Goal: Information Seeking & Learning: Learn about a topic

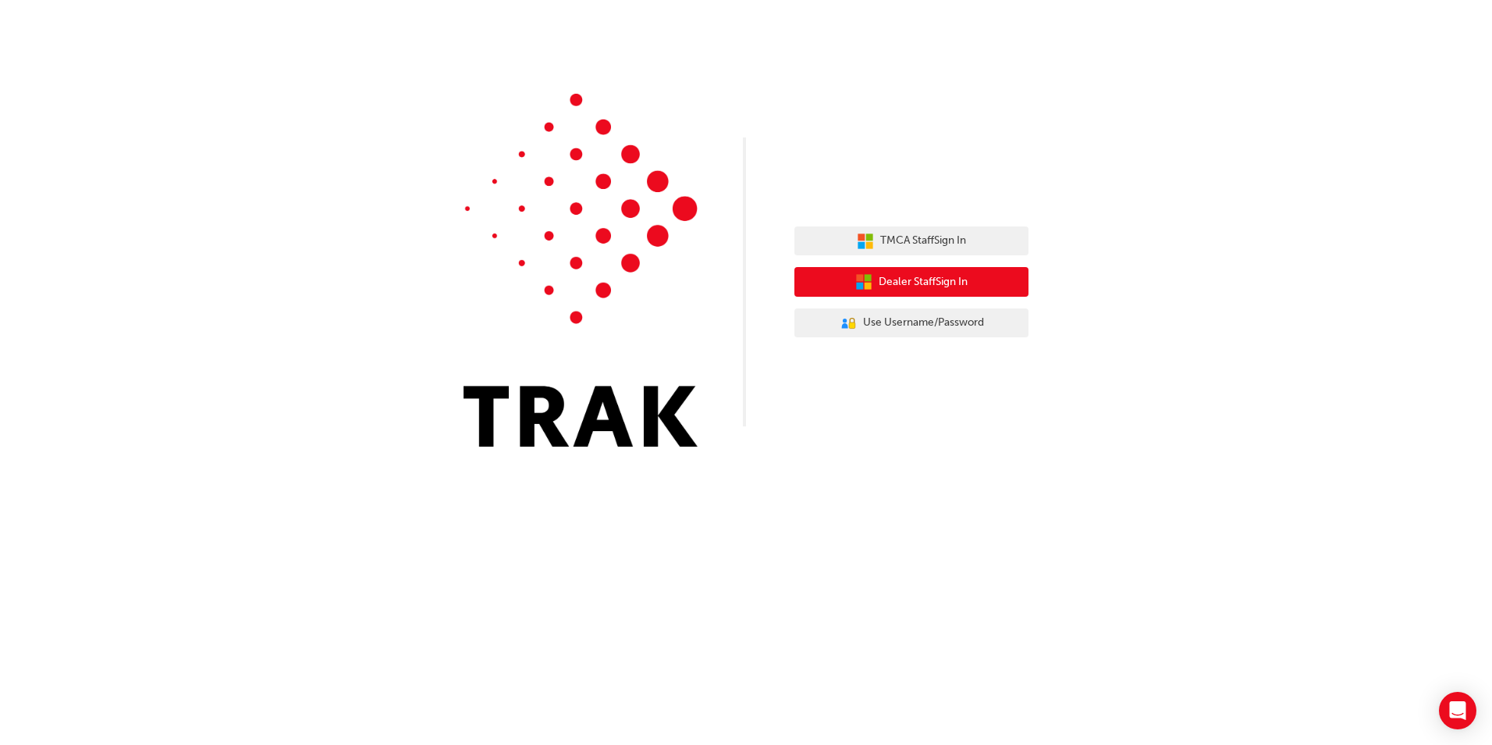
click at [998, 271] on button "Dealer Staff Sign In" at bounding box center [912, 282] width 234 height 30
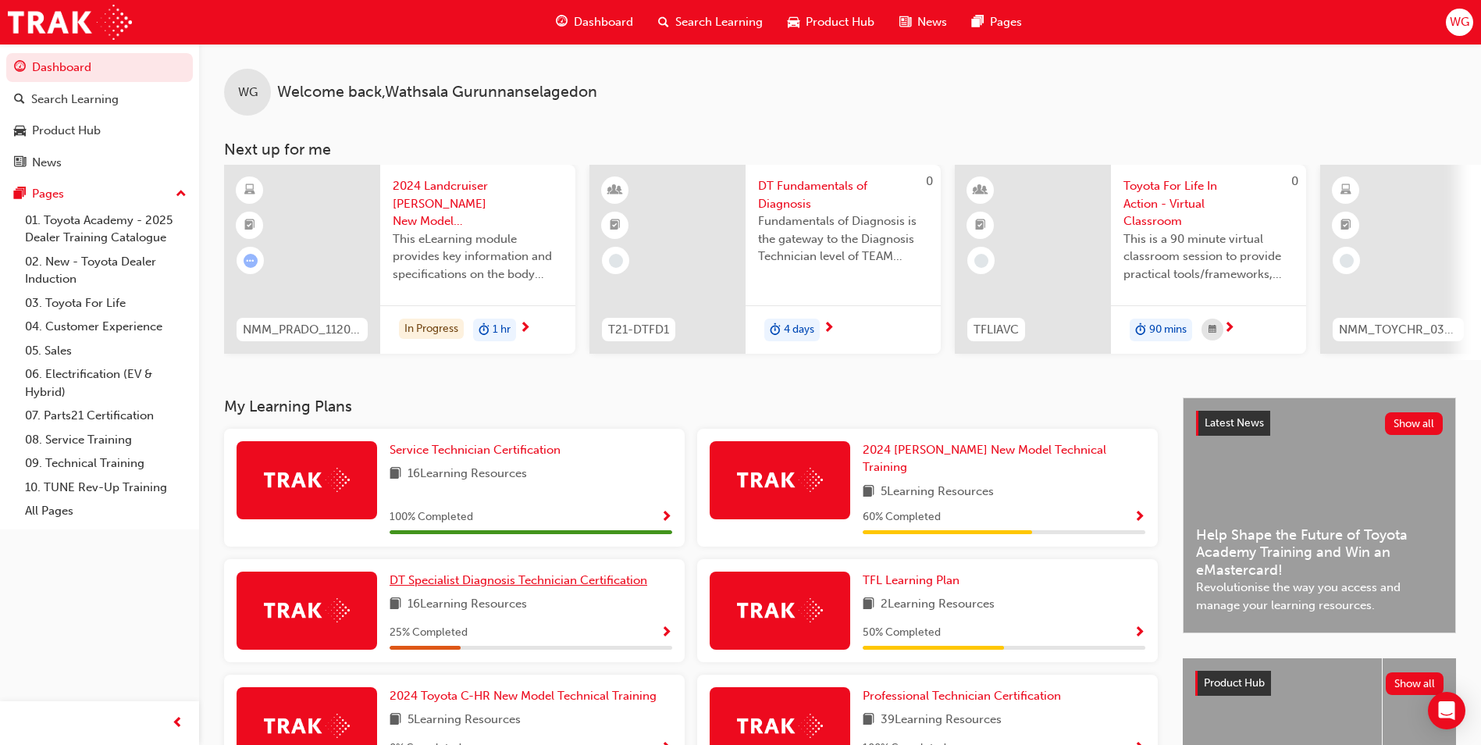
click at [471, 573] on span "DT Specialist Diagnosis Technician Certification" at bounding box center [518, 580] width 258 height 14
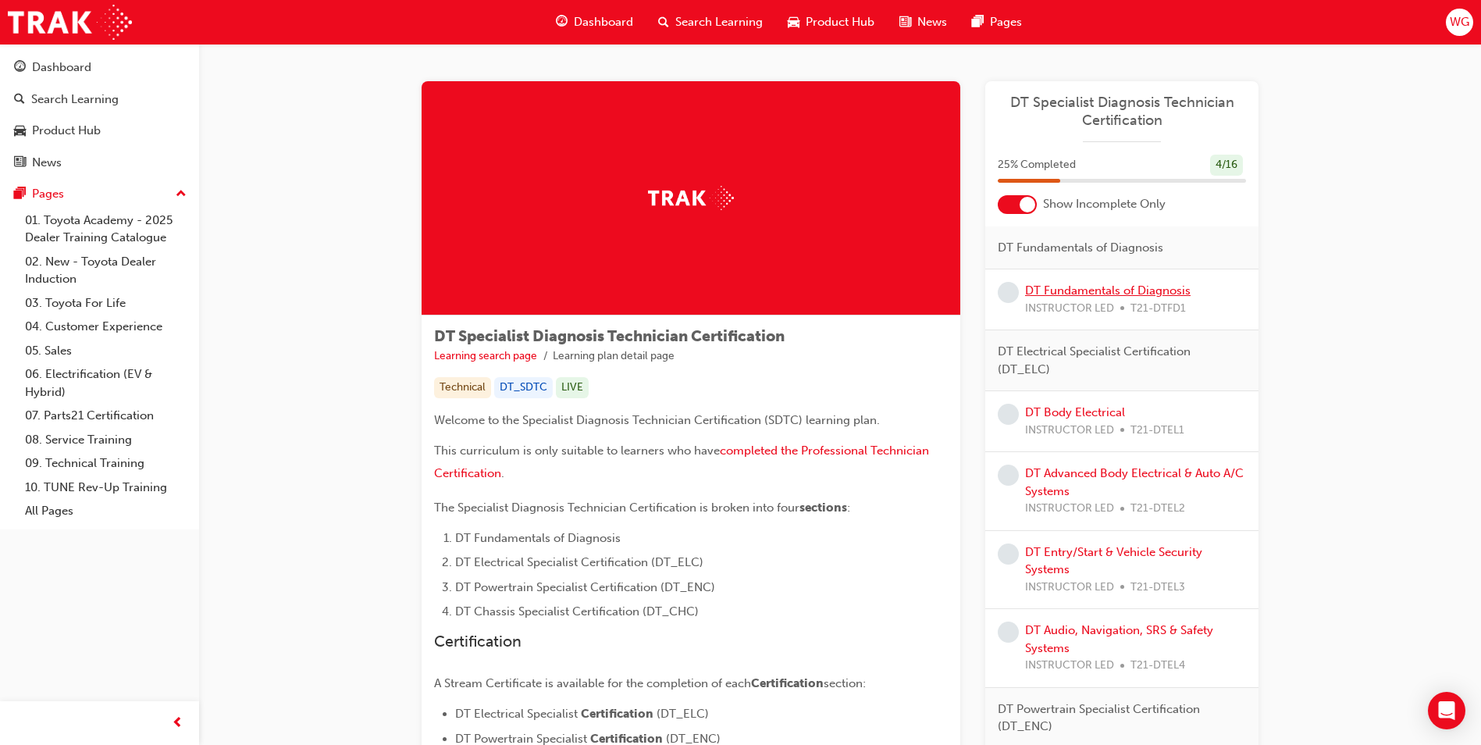
click at [1142, 293] on link "DT Fundamentals of Diagnosis" at bounding box center [1107, 290] width 165 height 14
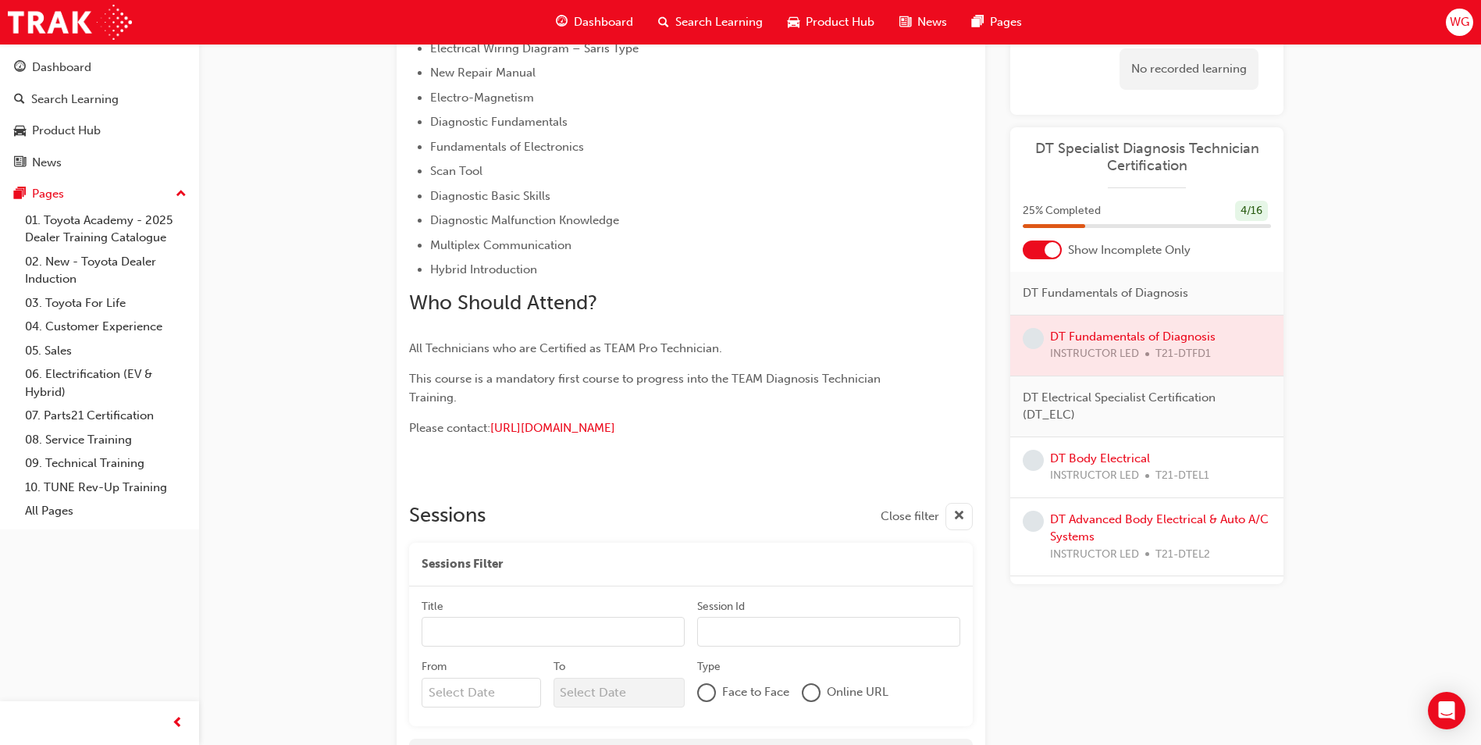
scroll to position [620, 0]
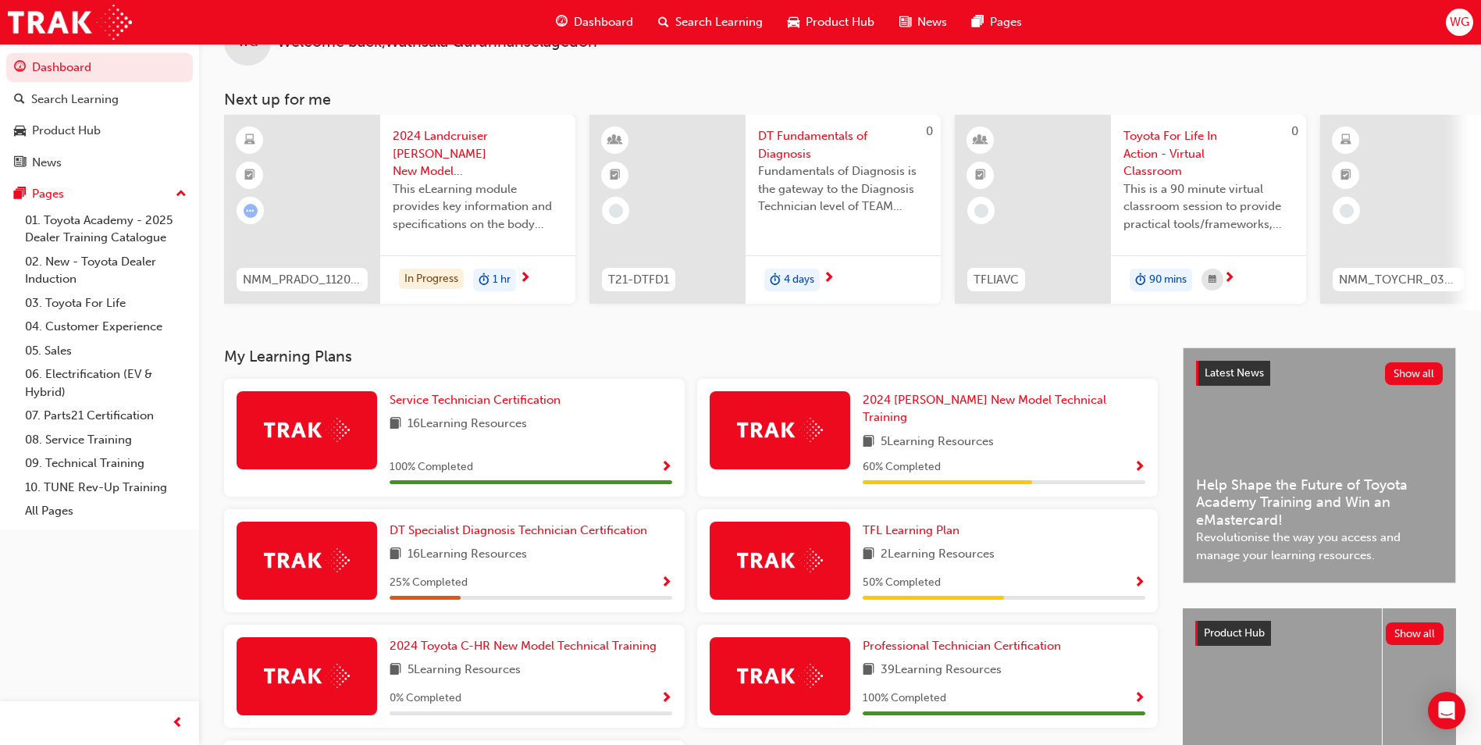
scroll to position [78, 0]
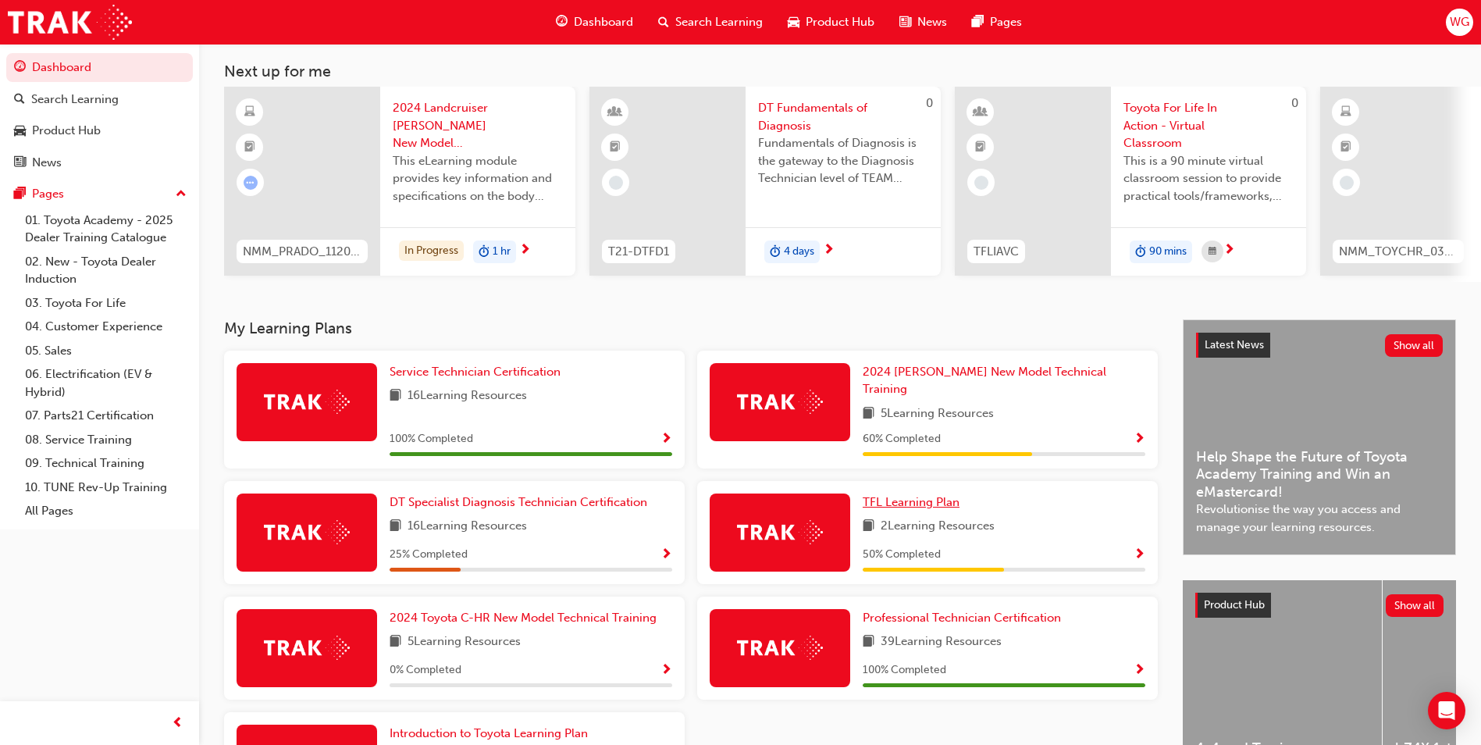
click at [916, 495] on span "TFL Learning Plan" at bounding box center [910, 502] width 97 height 14
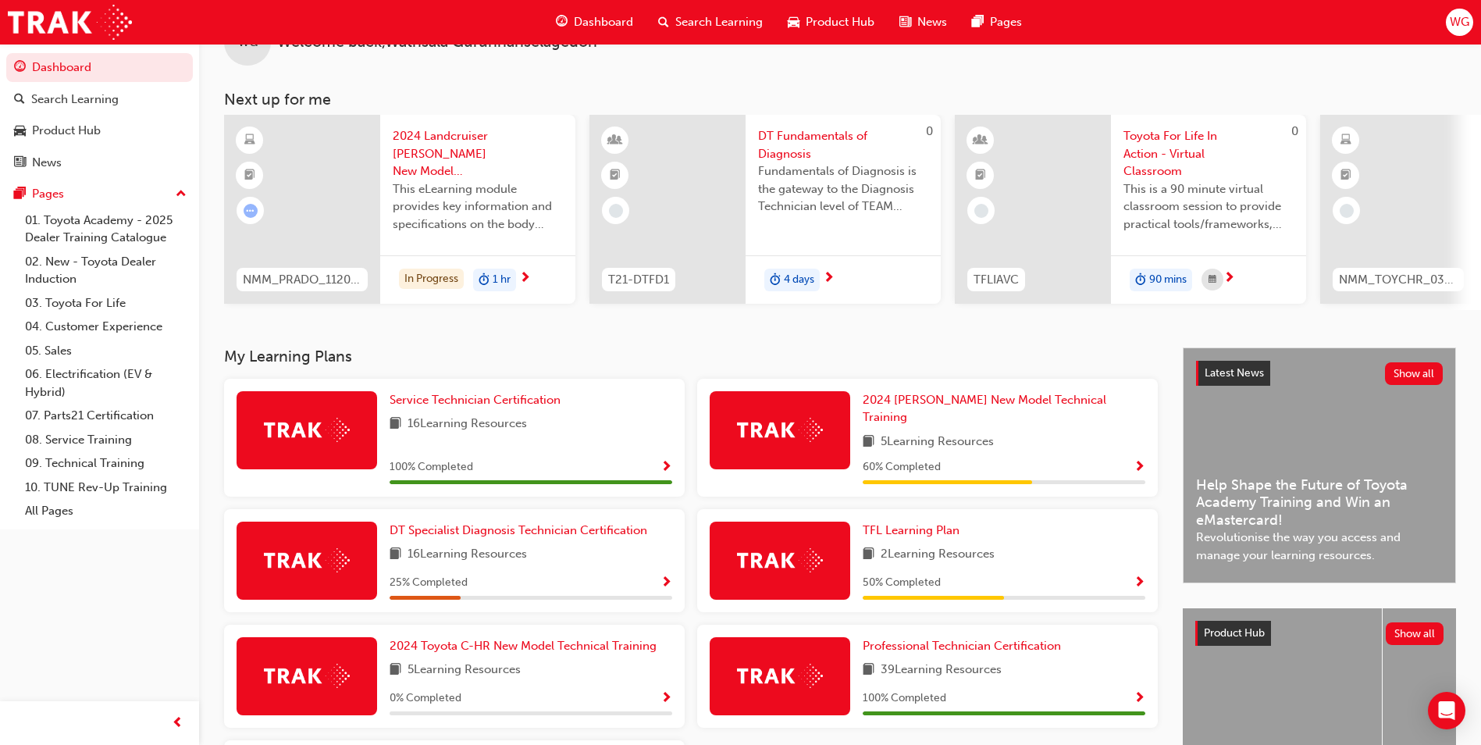
scroll to position [78, 0]
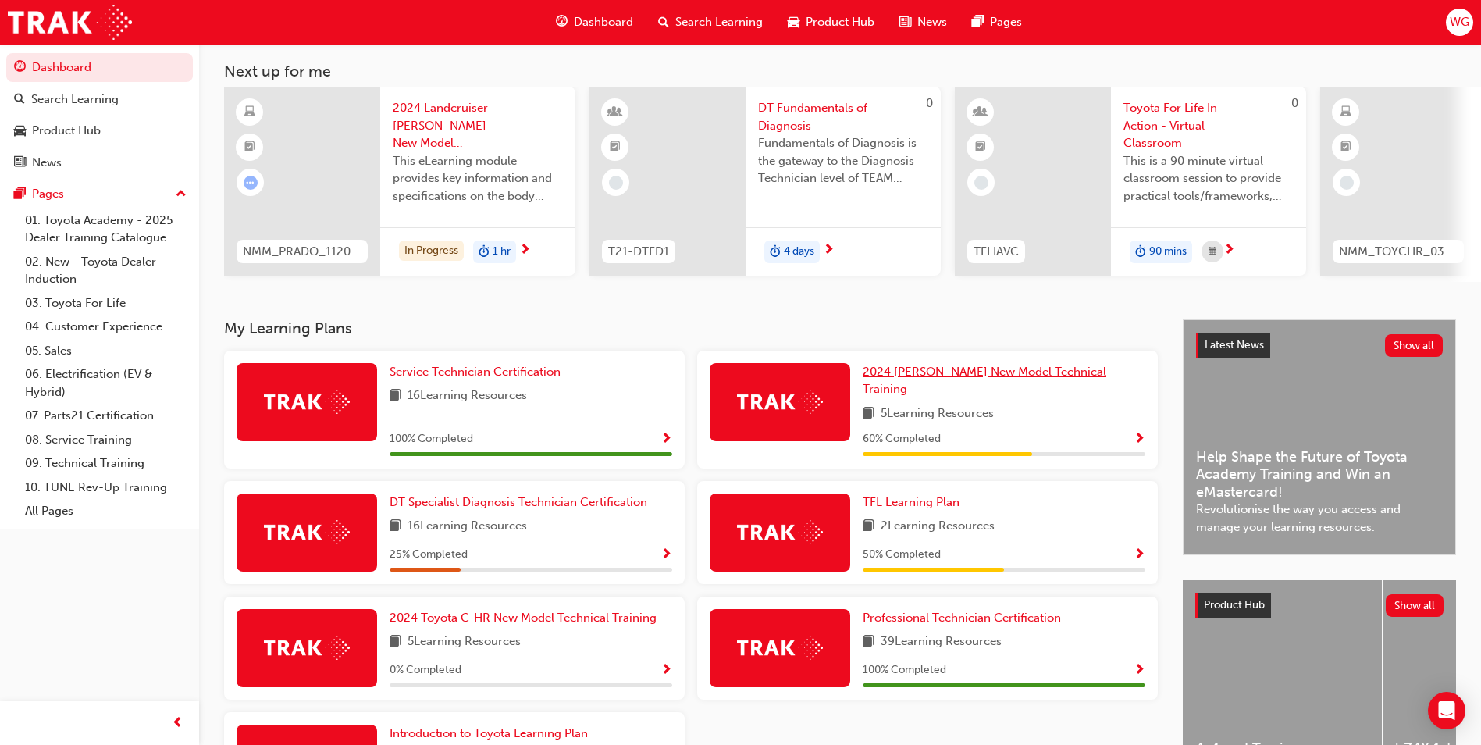
click at [951, 374] on span "2024 Prado New Model Technical Training" at bounding box center [984, 380] width 244 height 32
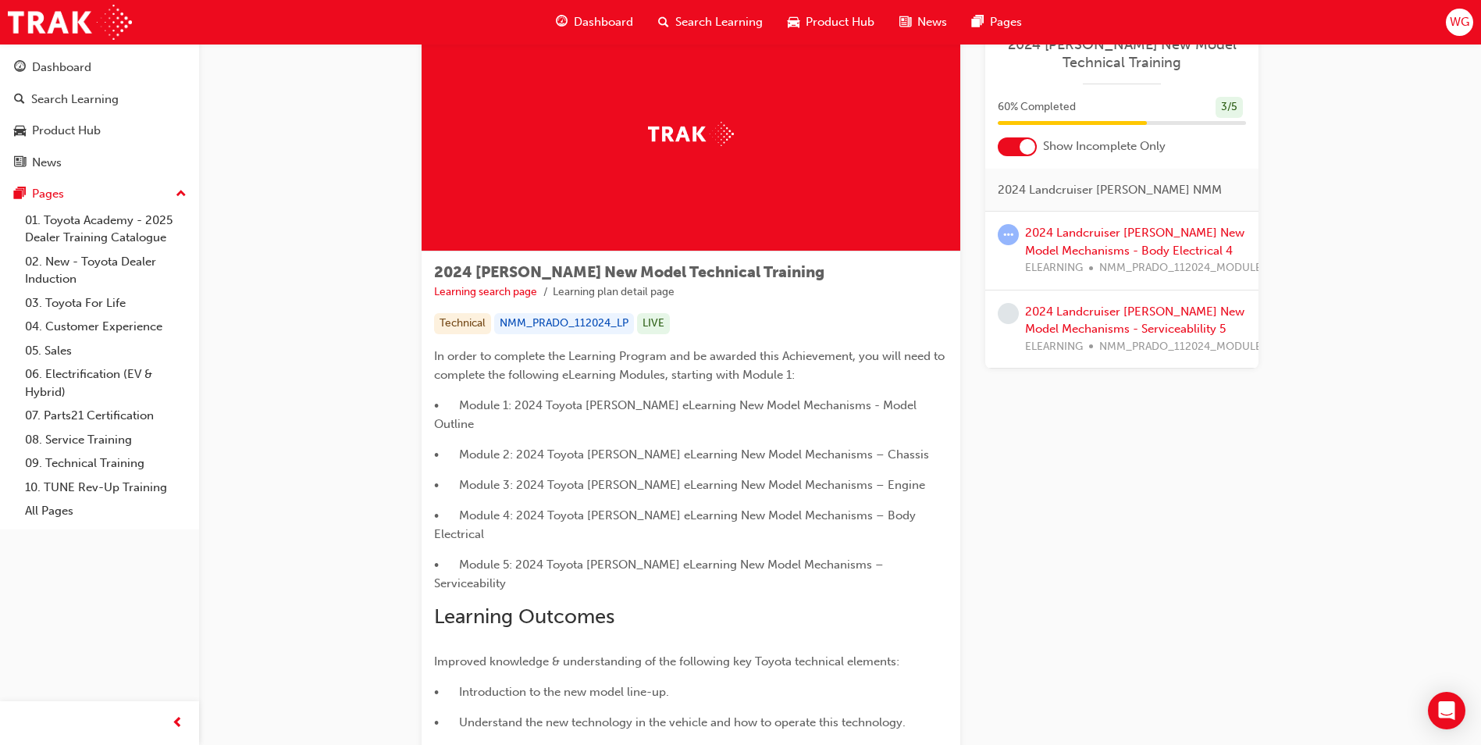
scroll to position [224, 0]
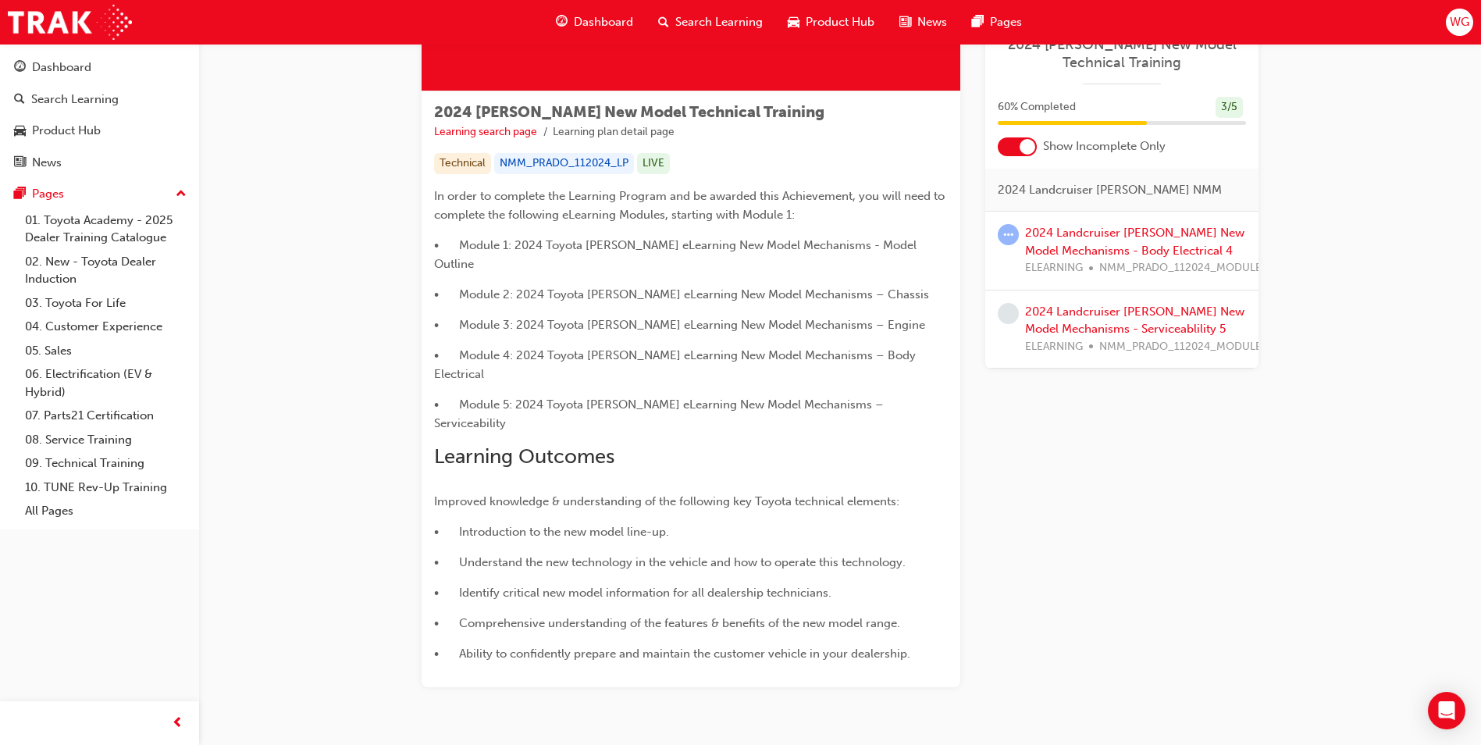
click at [1019, 148] on div at bounding box center [1027, 147] width 16 height 16
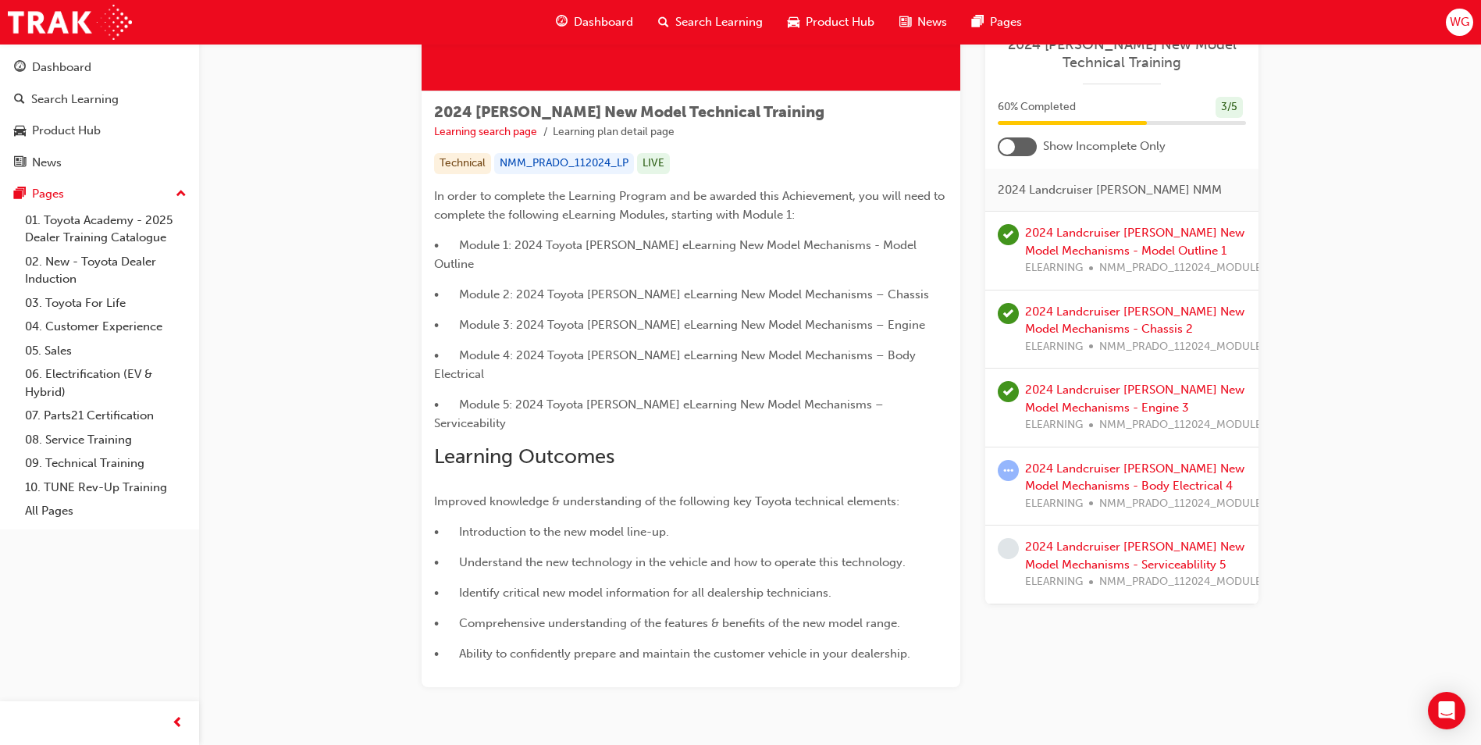
click at [1019, 148] on div at bounding box center [1016, 146] width 39 height 19
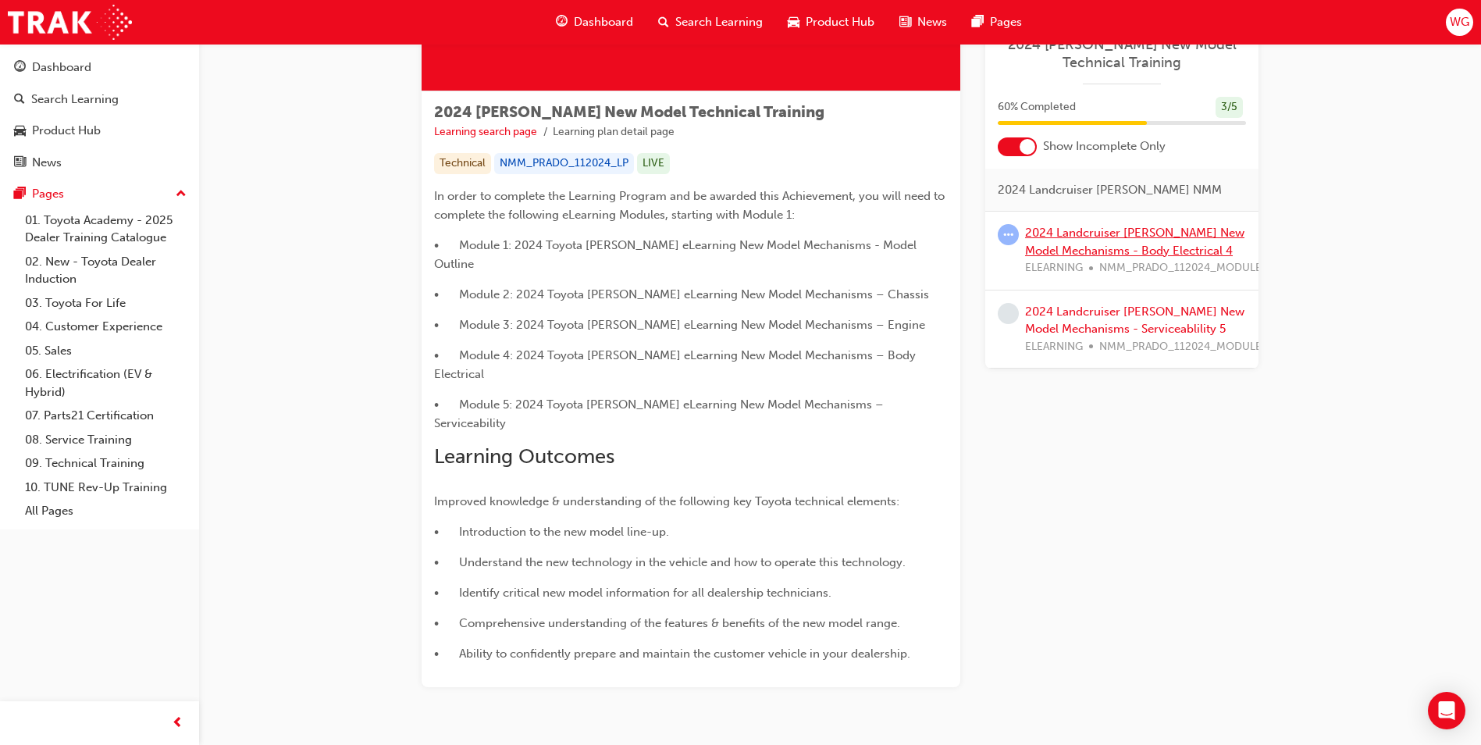
click at [1075, 243] on link "2024 Landcruiser Prado New Model Mechanisms - Body Electrical 4" at bounding box center [1134, 242] width 219 height 32
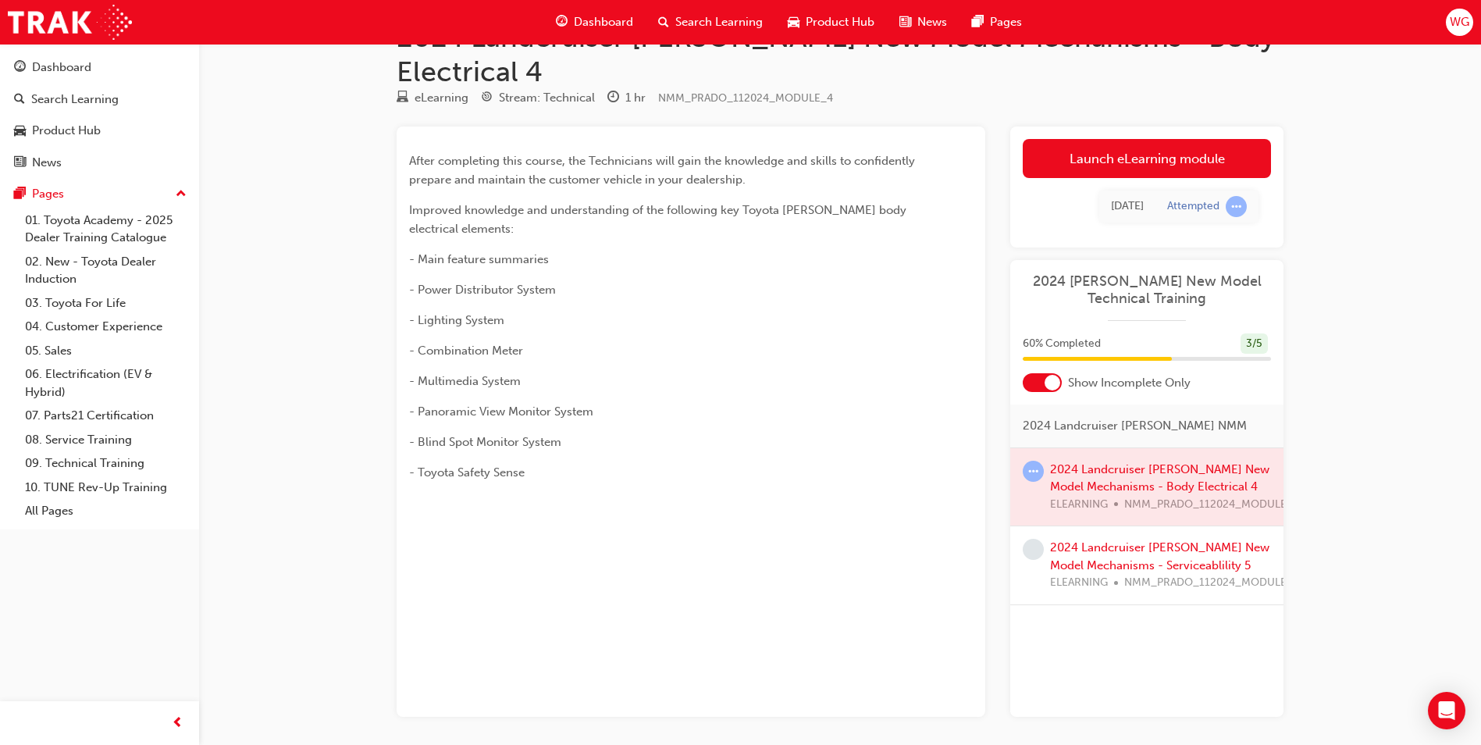
scroll to position [76, 0]
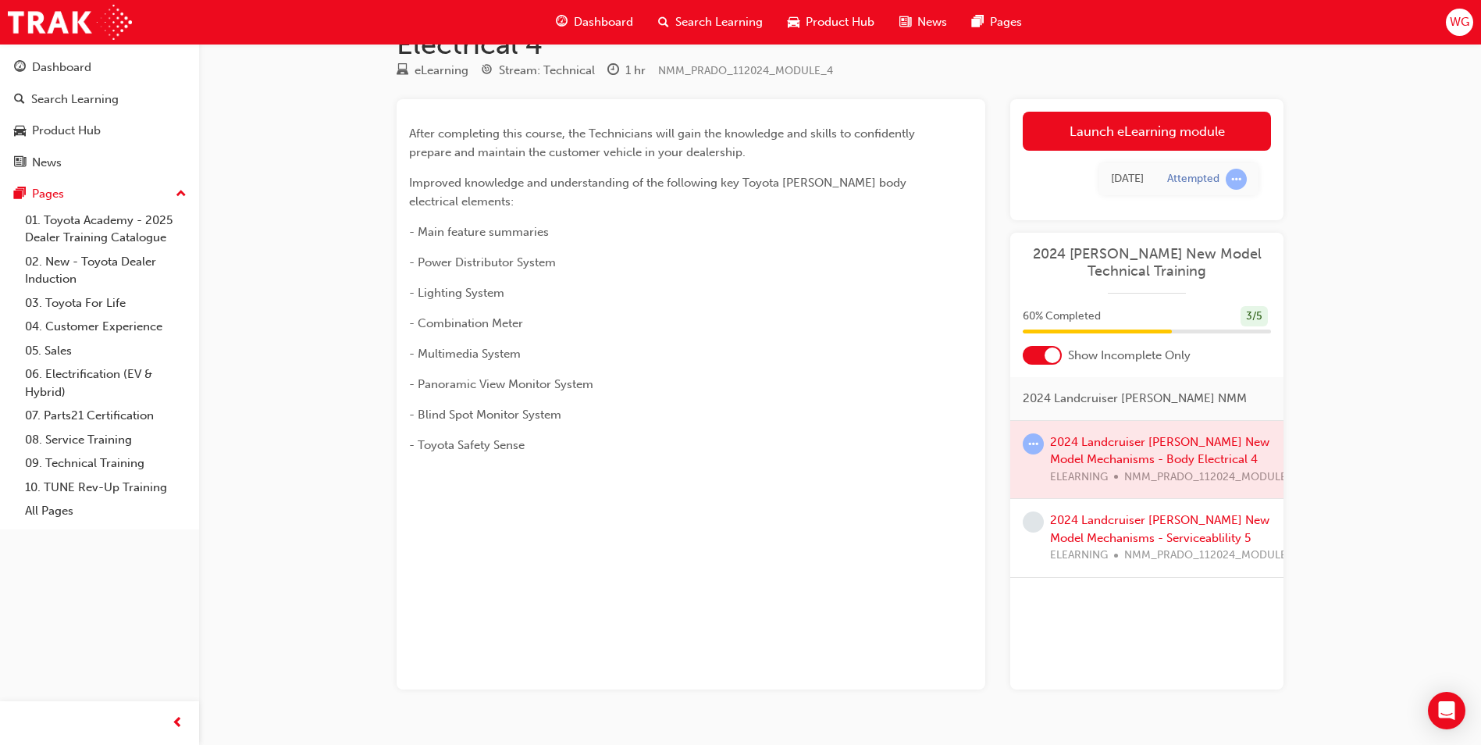
click at [1139, 421] on div at bounding box center [1146, 460] width 273 height 78
click at [1185, 112] on link "Launch eLearning module" at bounding box center [1146, 131] width 248 height 39
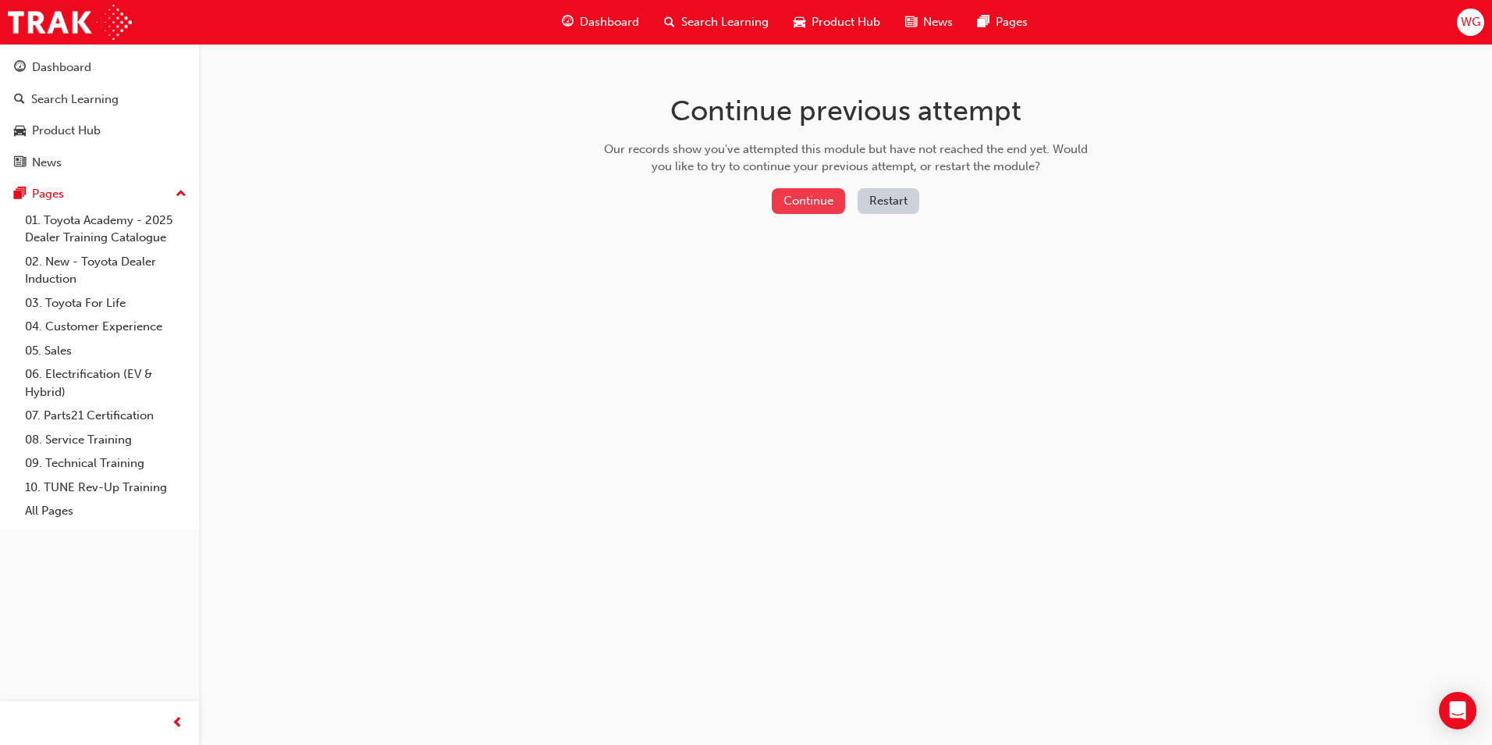
click at [823, 197] on button "Continue" at bounding box center [808, 201] width 73 height 26
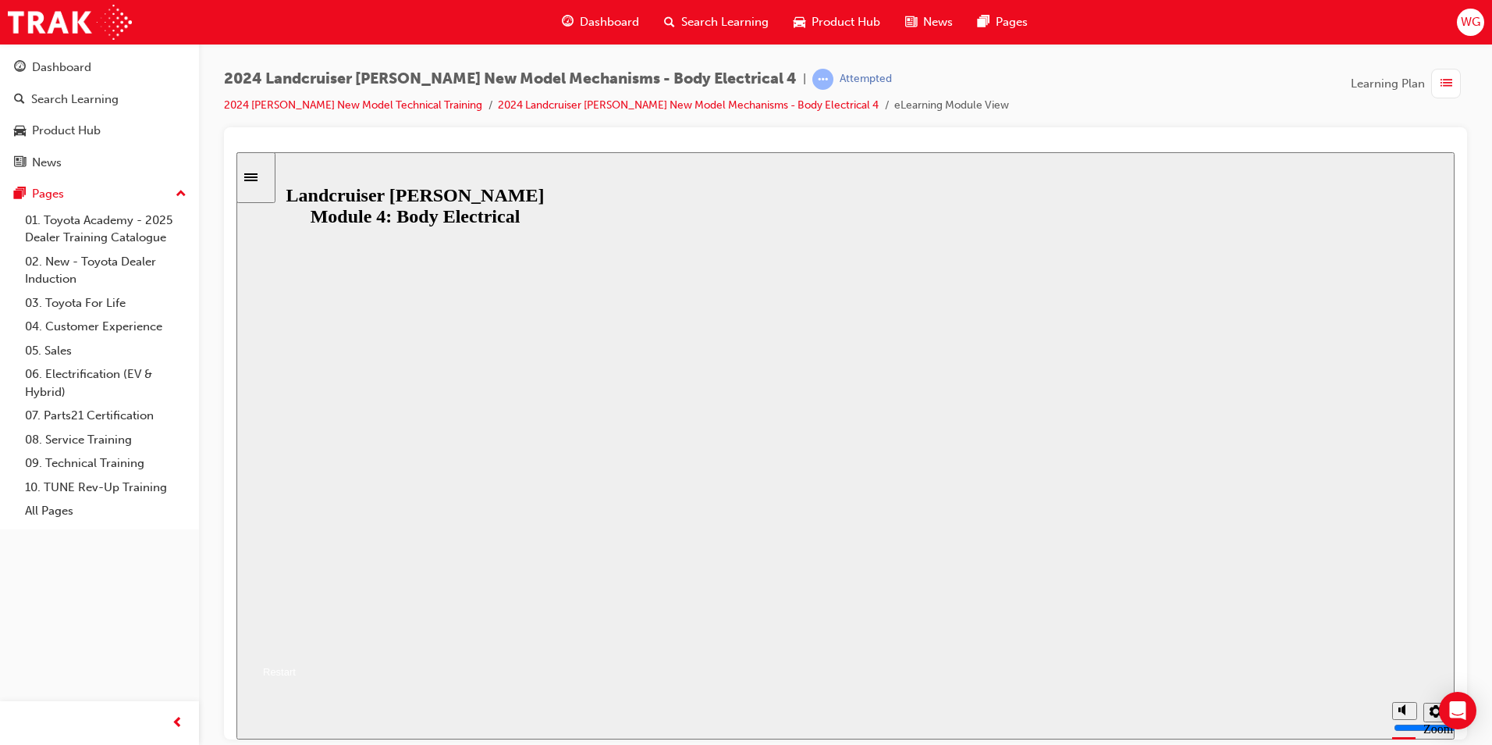
click at [296, 643] on button "Resume" at bounding box center [265, 652] width 59 height 19
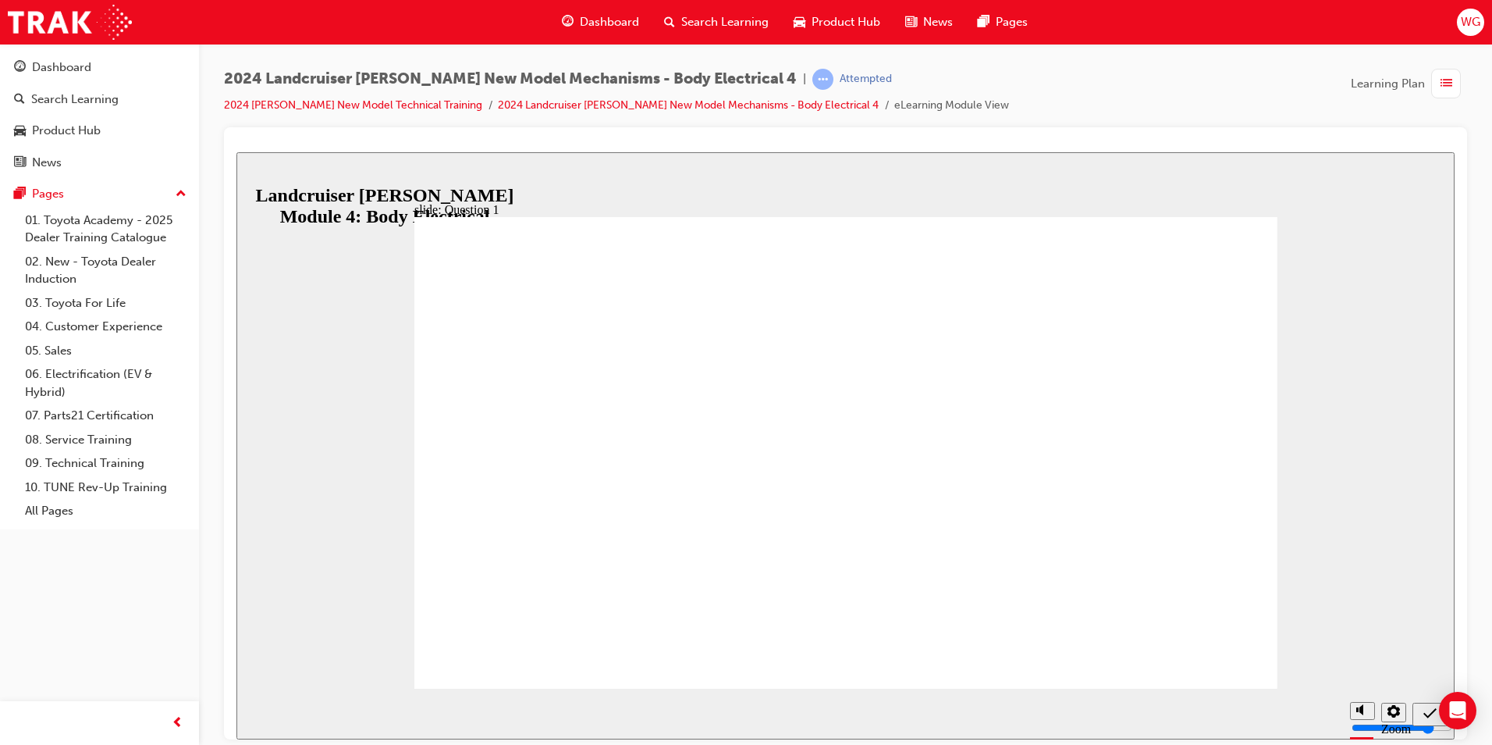
radio input "true"
drag, startPoint x: 610, startPoint y: 463, endPoint x: 1168, endPoint y: 632, distance: 583.9
radio input "true"
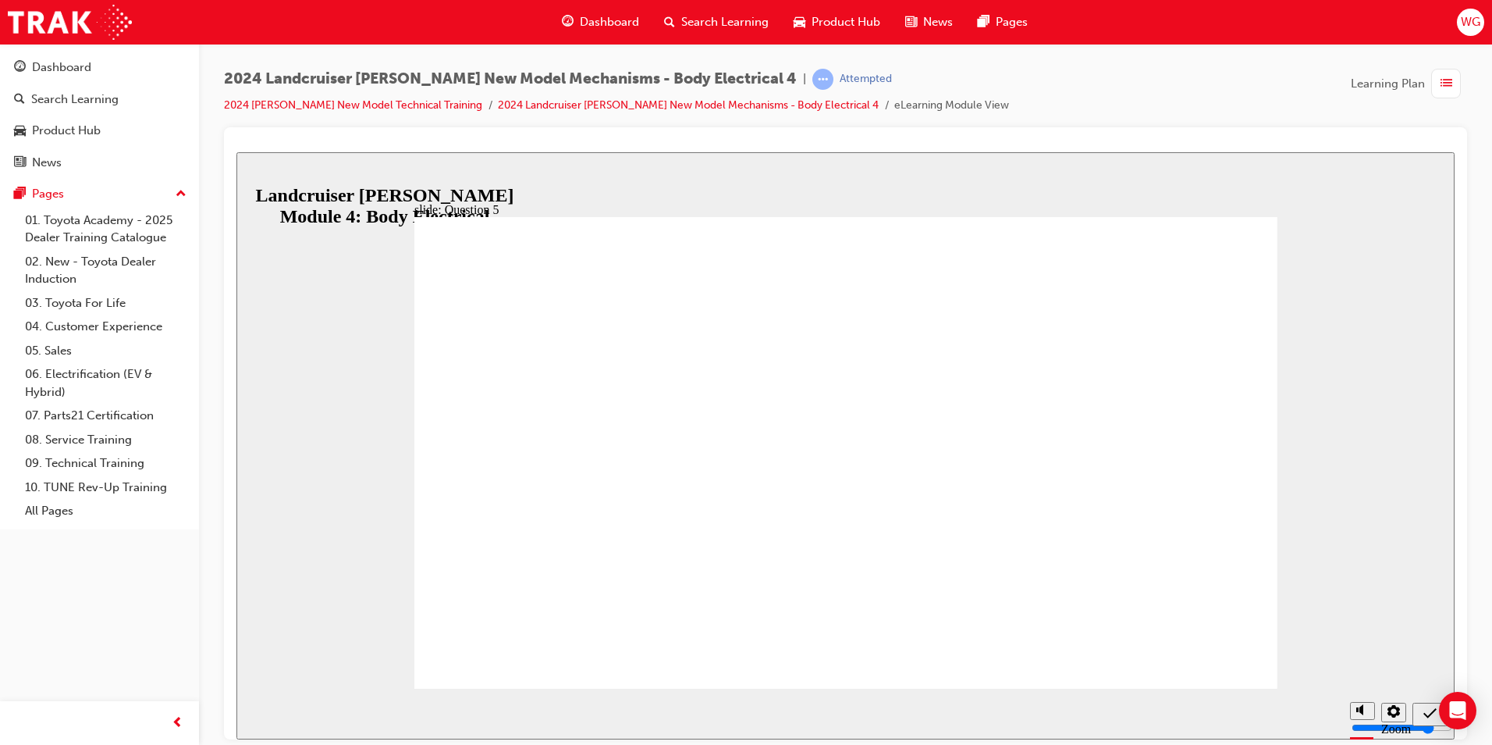
radio input "true"
click at [1318, 645] on div "slide: Knowledge Check End Review the identified sections of this module again,…" at bounding box center [845, 444] width 1218 height 587
click at [257, 180] on icon "Sidebar Toggle" at bounding box center [250, 176] width 13 height 8
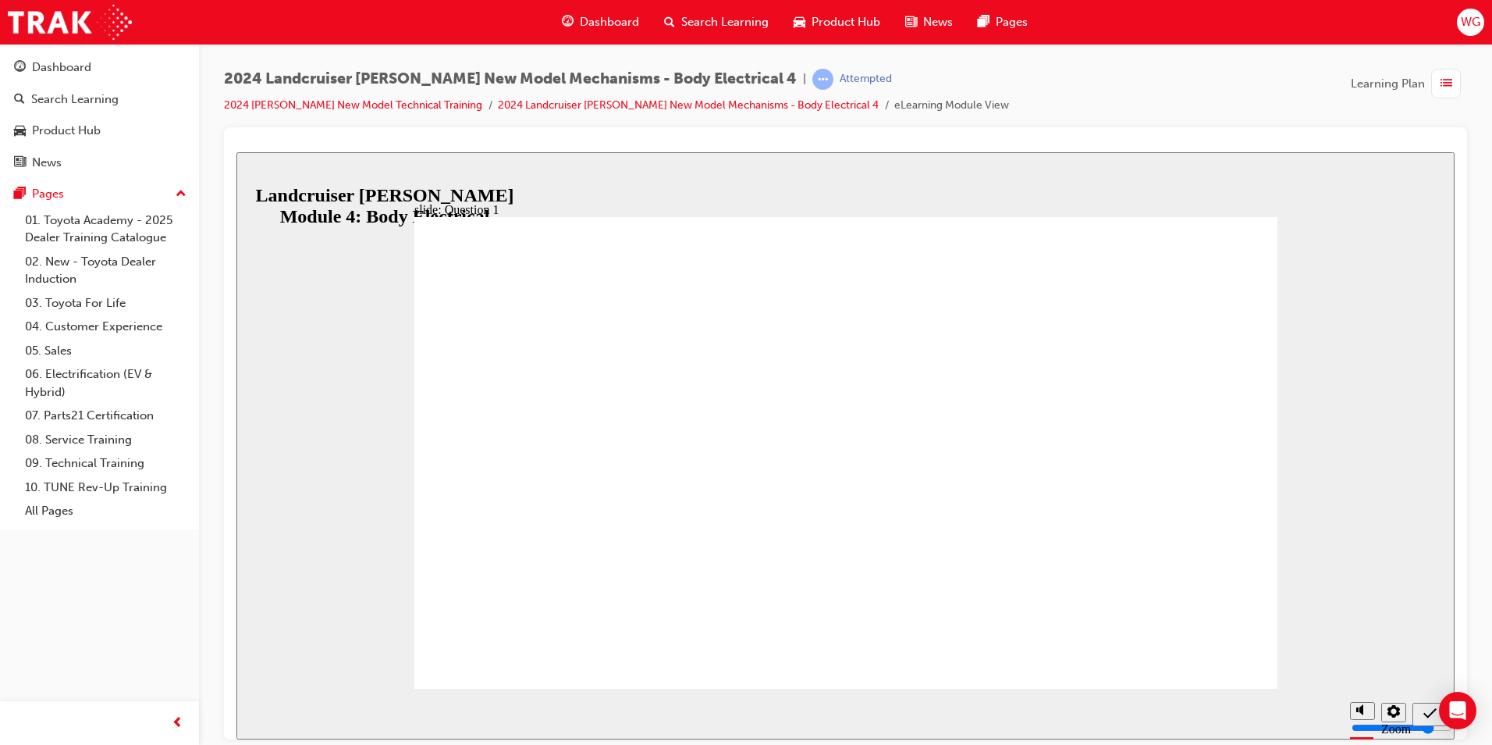
radio input "true"
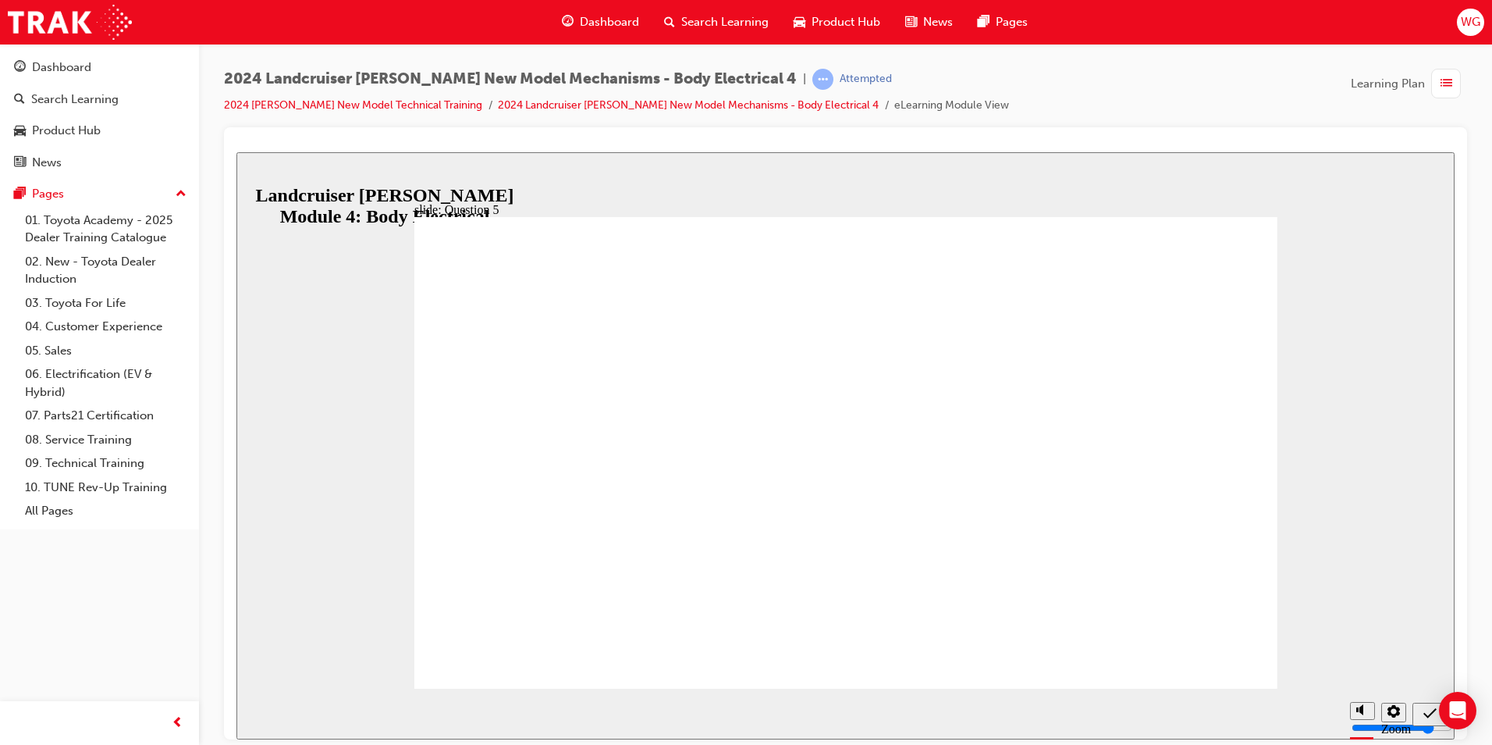
radio input "true"
radio input "false"
radio input "true"
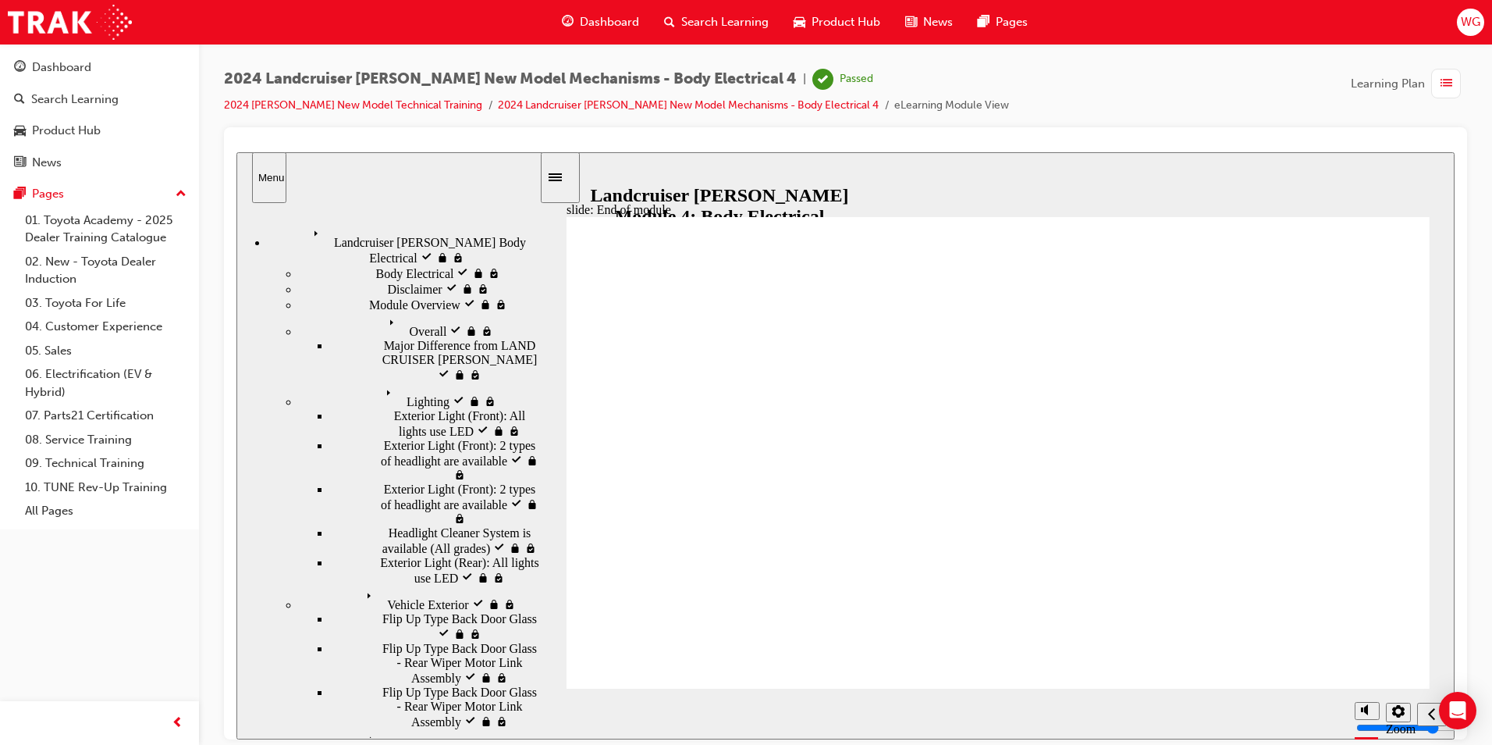
click at [1447, 74] on span "list-icon" at bounding box center [1447, 84] width 12 height 20
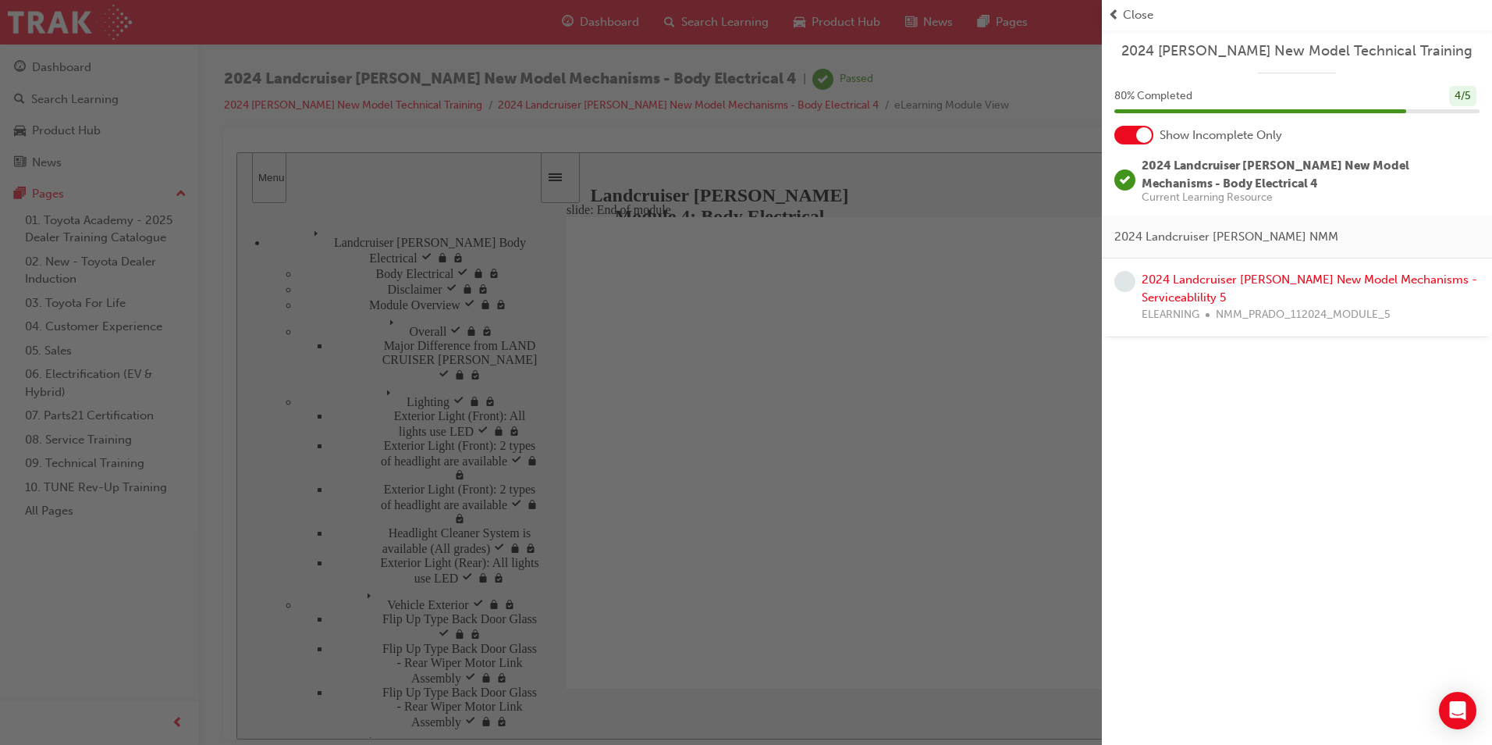
click at [1114, 15] on span "prev-icon" at bounding box center [1114, 15] width 12 height 18
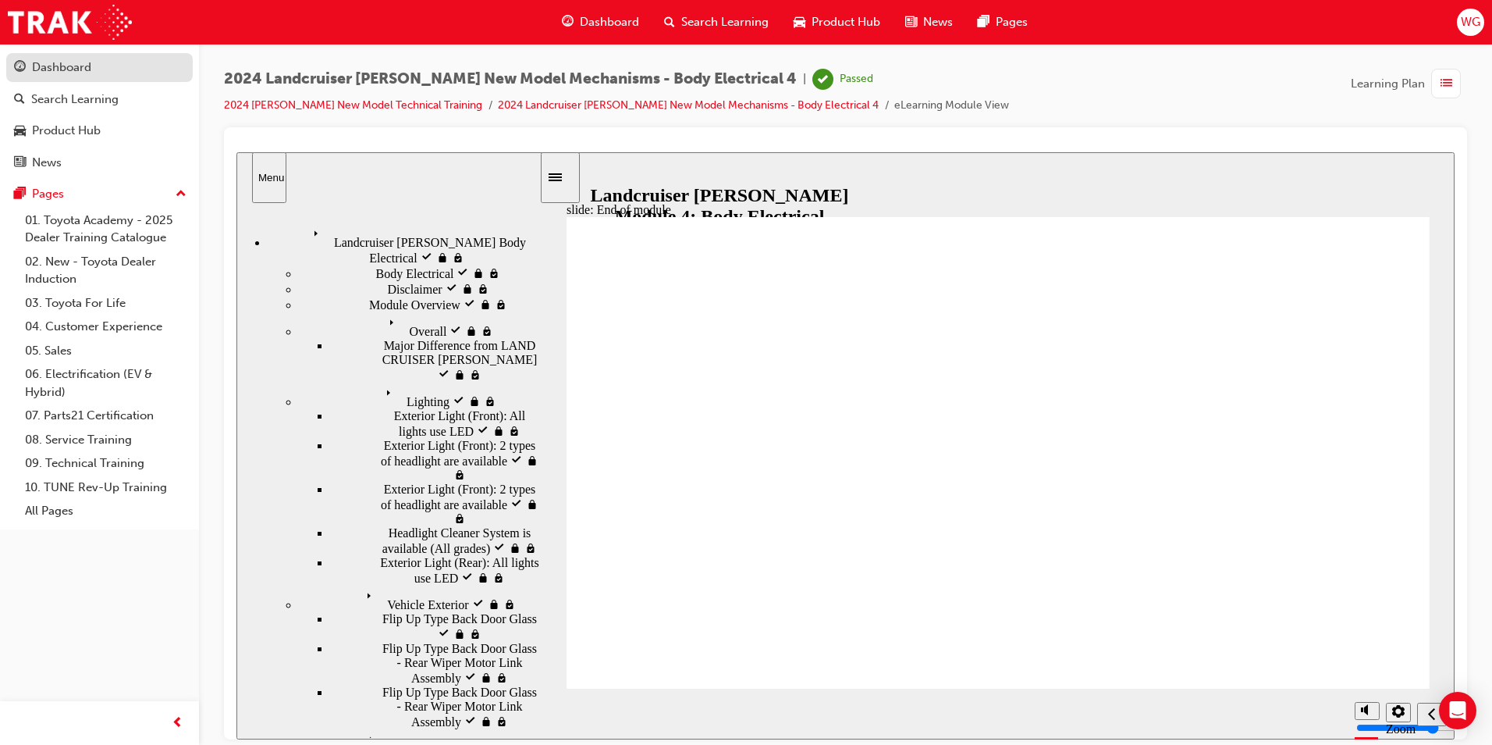
click at [87, 71] on div "Dashboard" at bounding box center [61, 68] width 59 height 18
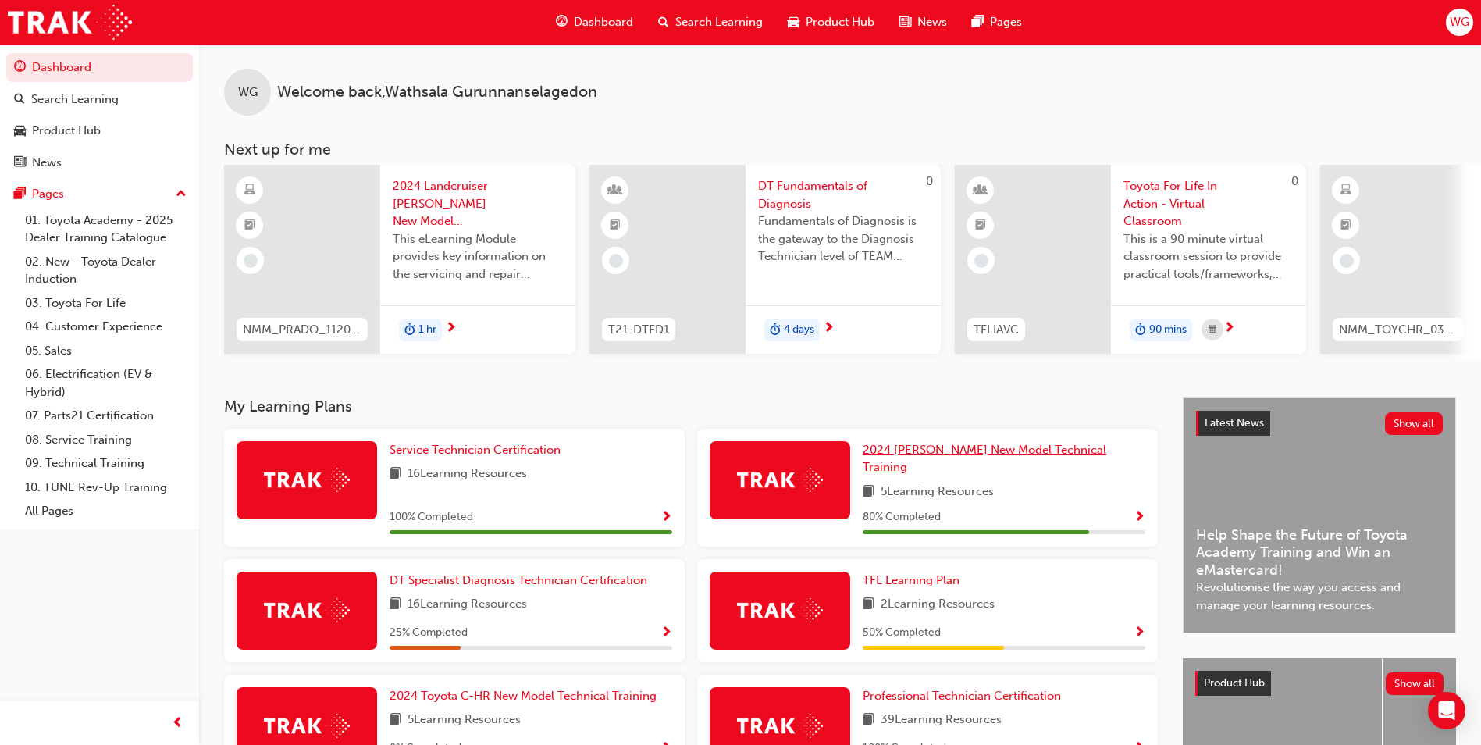
click at [1065, 457] on span "2024 Prado New Model Technical Training" at bounding box center [984, 459] width 244 height 32
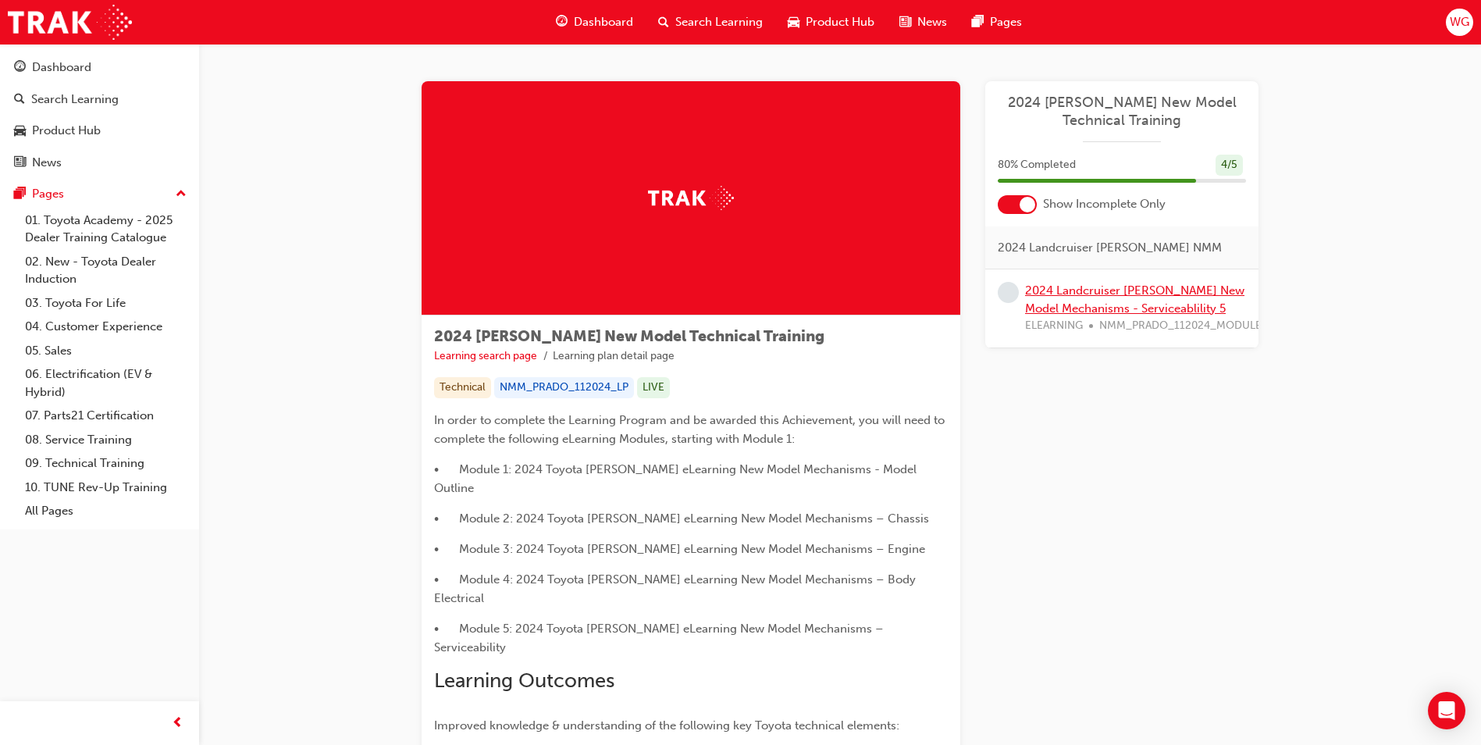
click at [1154, 293] on link "2024 Landcruiser Prado New Model Mechanisms - Serviceablility 5" at bounding box center [1134, 299] width 219 height 32
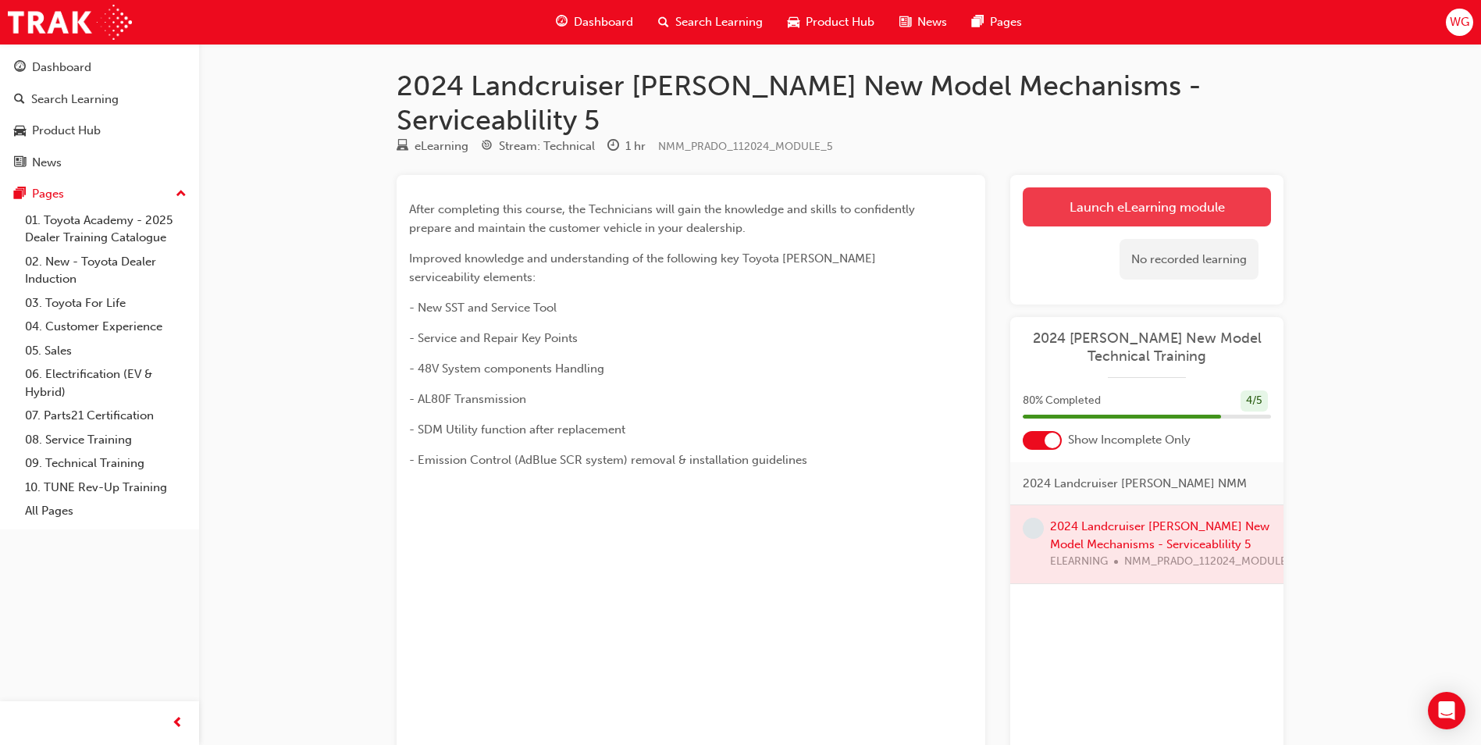
click at [1177, 187] on link "Launch eLearning module" at bounding box center [1146, 206] width 248 height 39
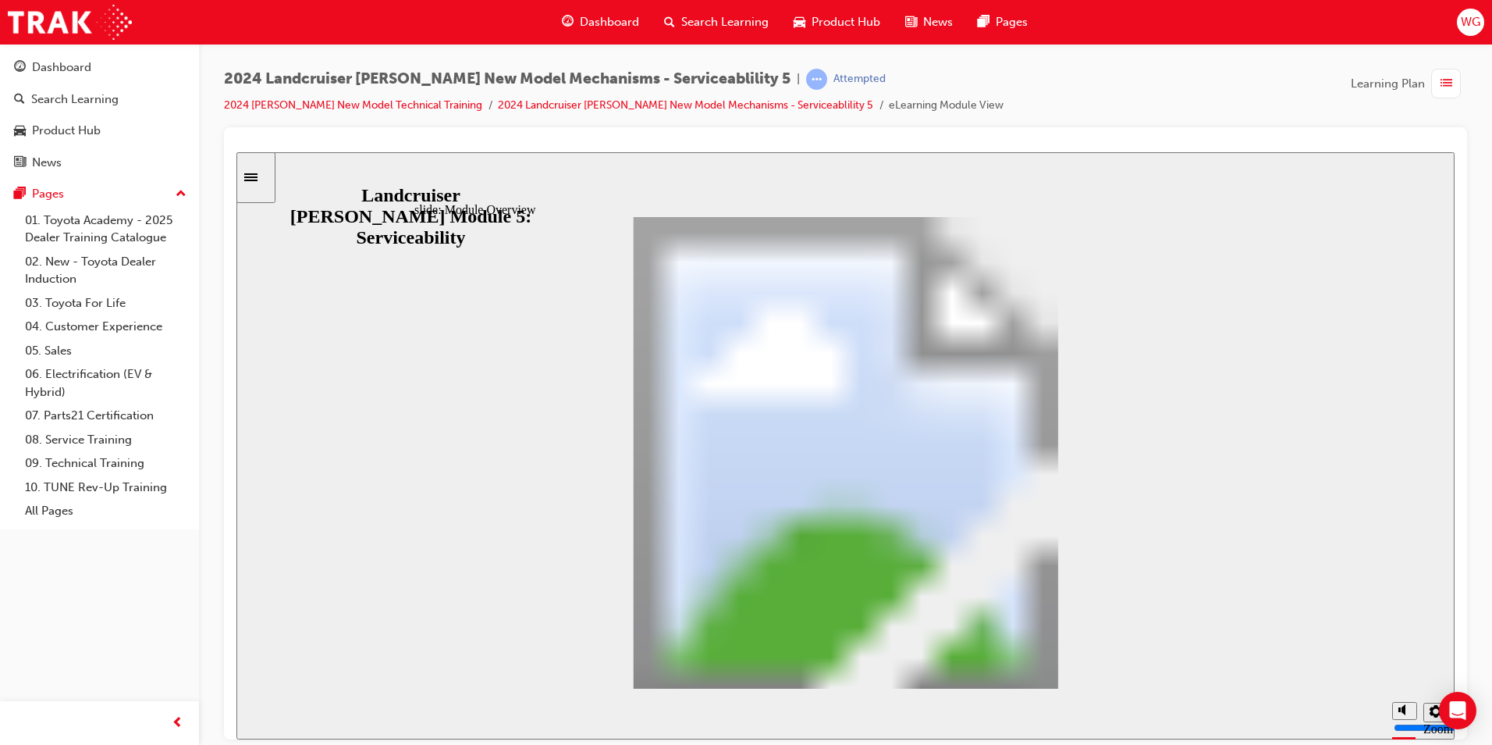
click at [596, 20] on span "Dashboard" at bounding box center [609, 22] width 59 height 18
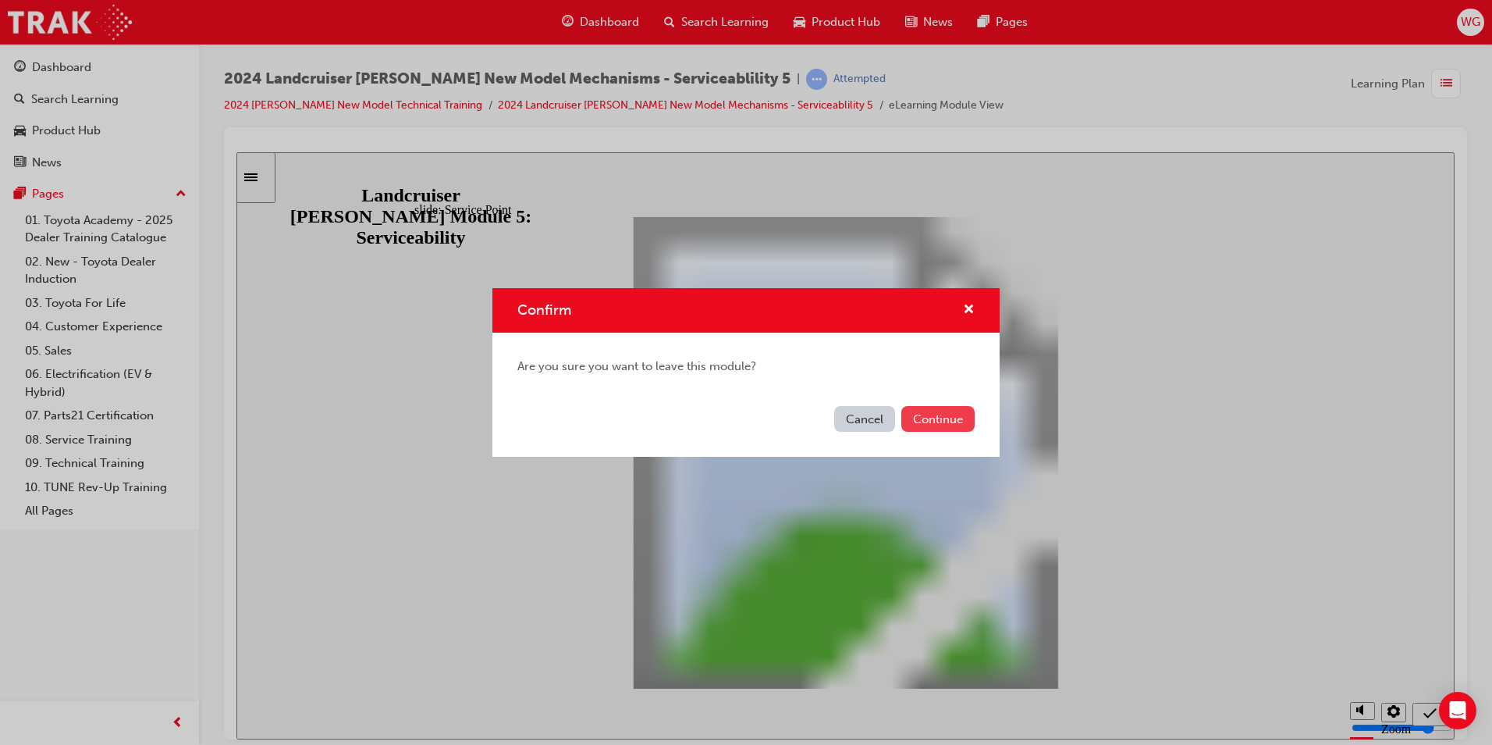
click at [948, 421] on button "Continue" at bounding box center [937, 419] width 73 height 26
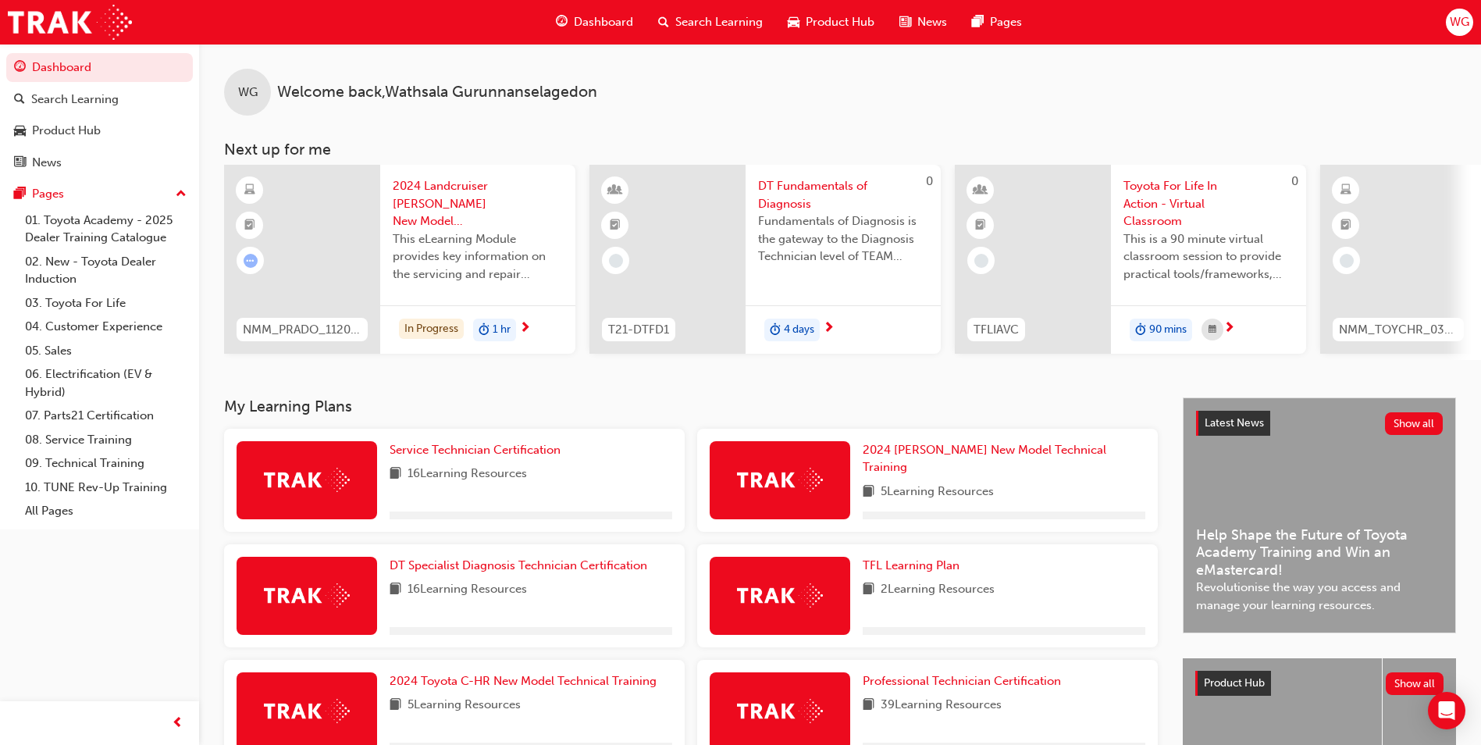
click at [1456, 33] on div "WG" at bounding box center [1458, 22] width 27 height 27
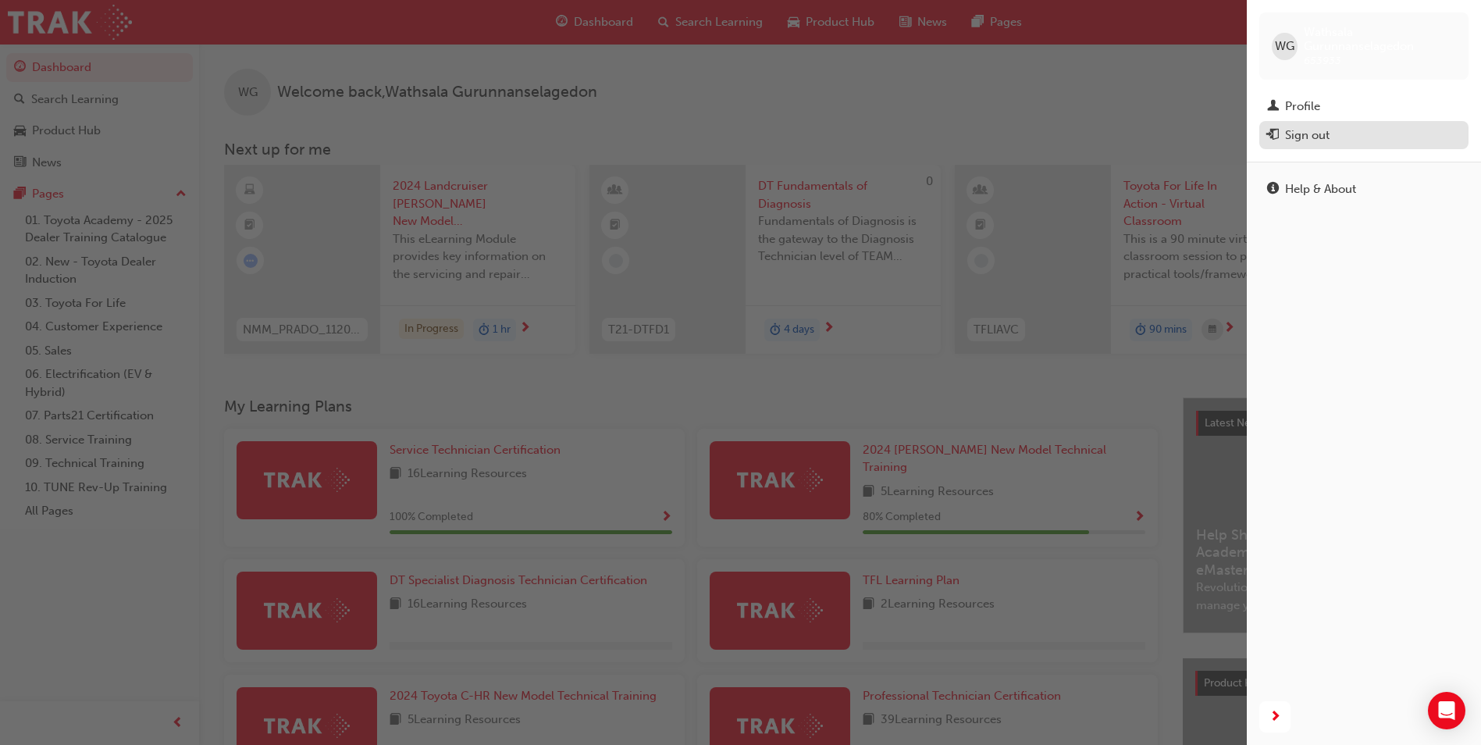
click at [1299, 133] on div "Sign out" at bounding box center [1307, 135] width 44 height 18
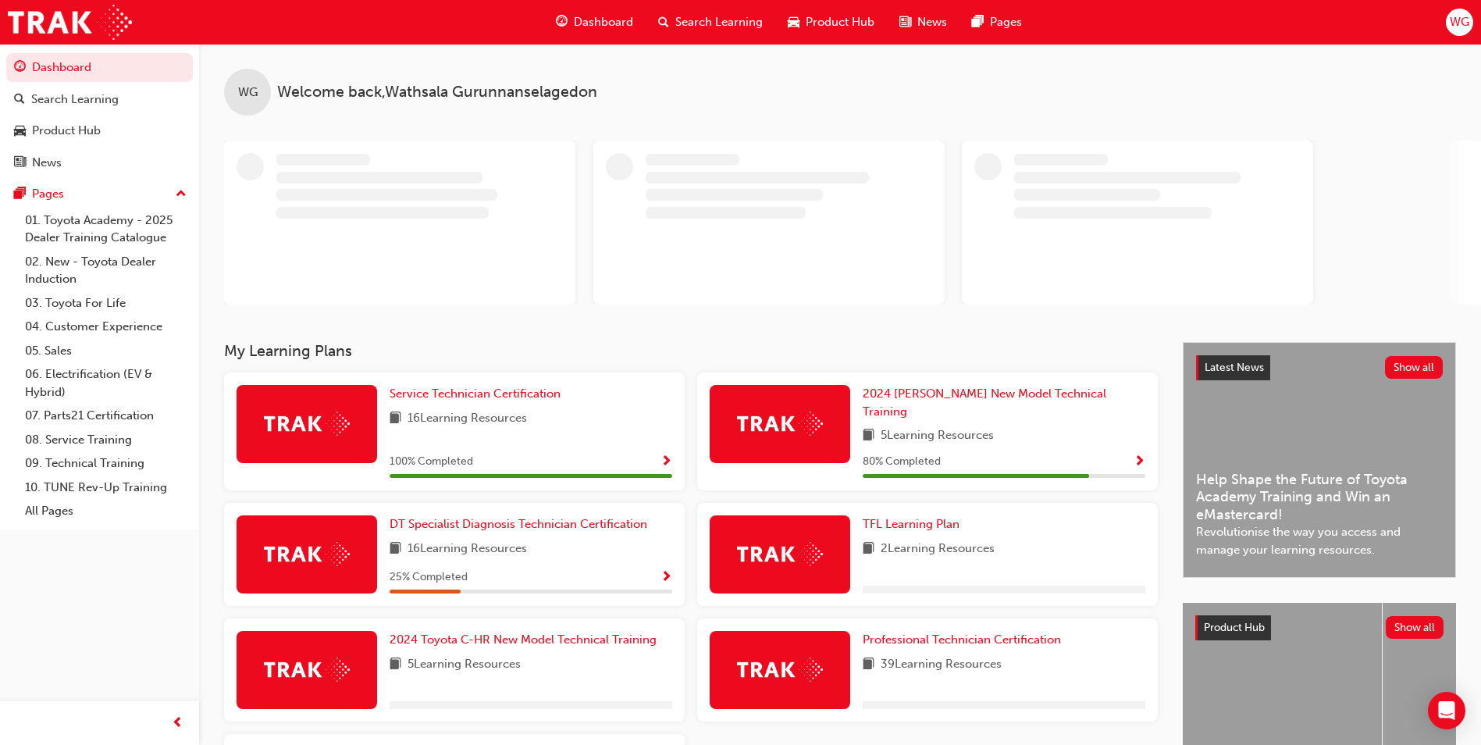
click at [1455, 16] on span "WG" at bounding box center [1459, 22] width 20 height 18
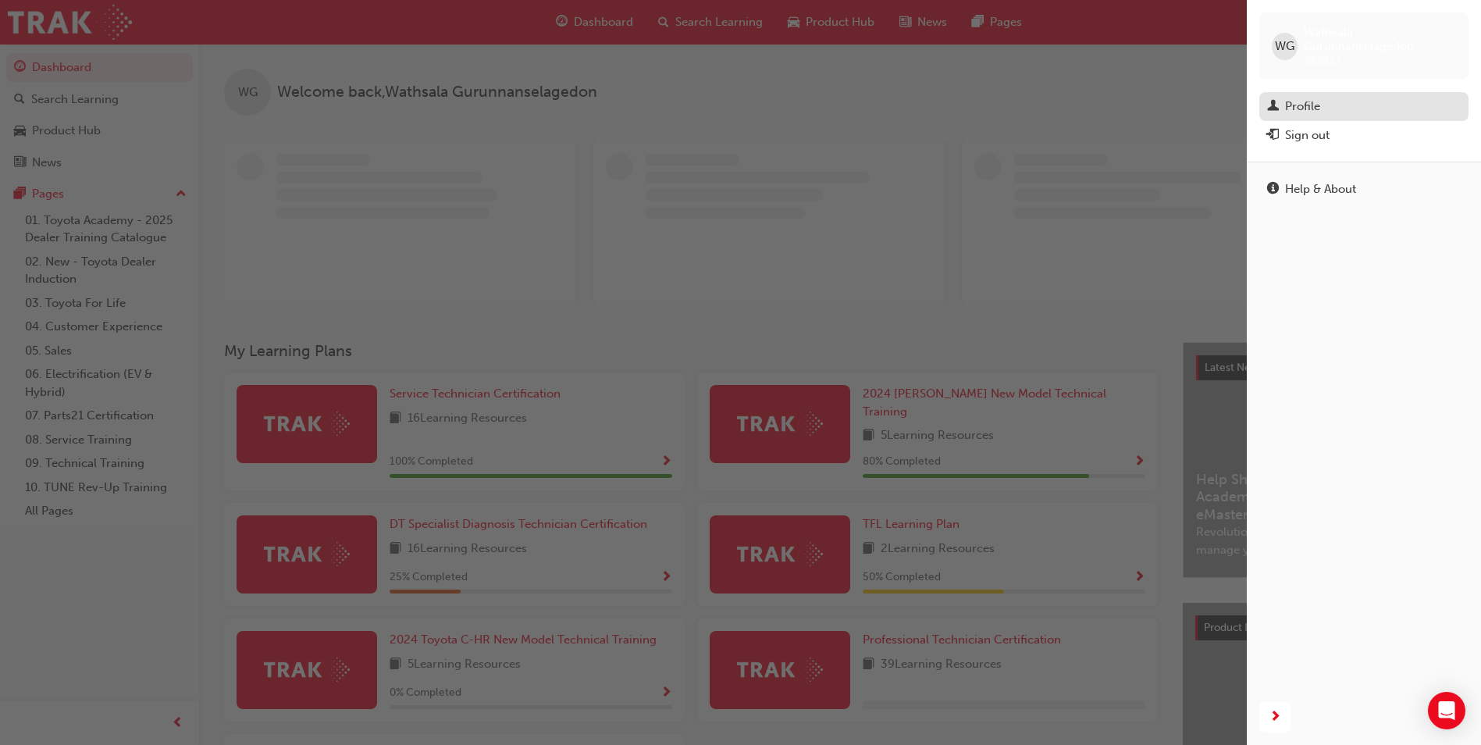
click at [1321, 103] on div "Profile" at bounding box center [1364, 107] width 194 height 20
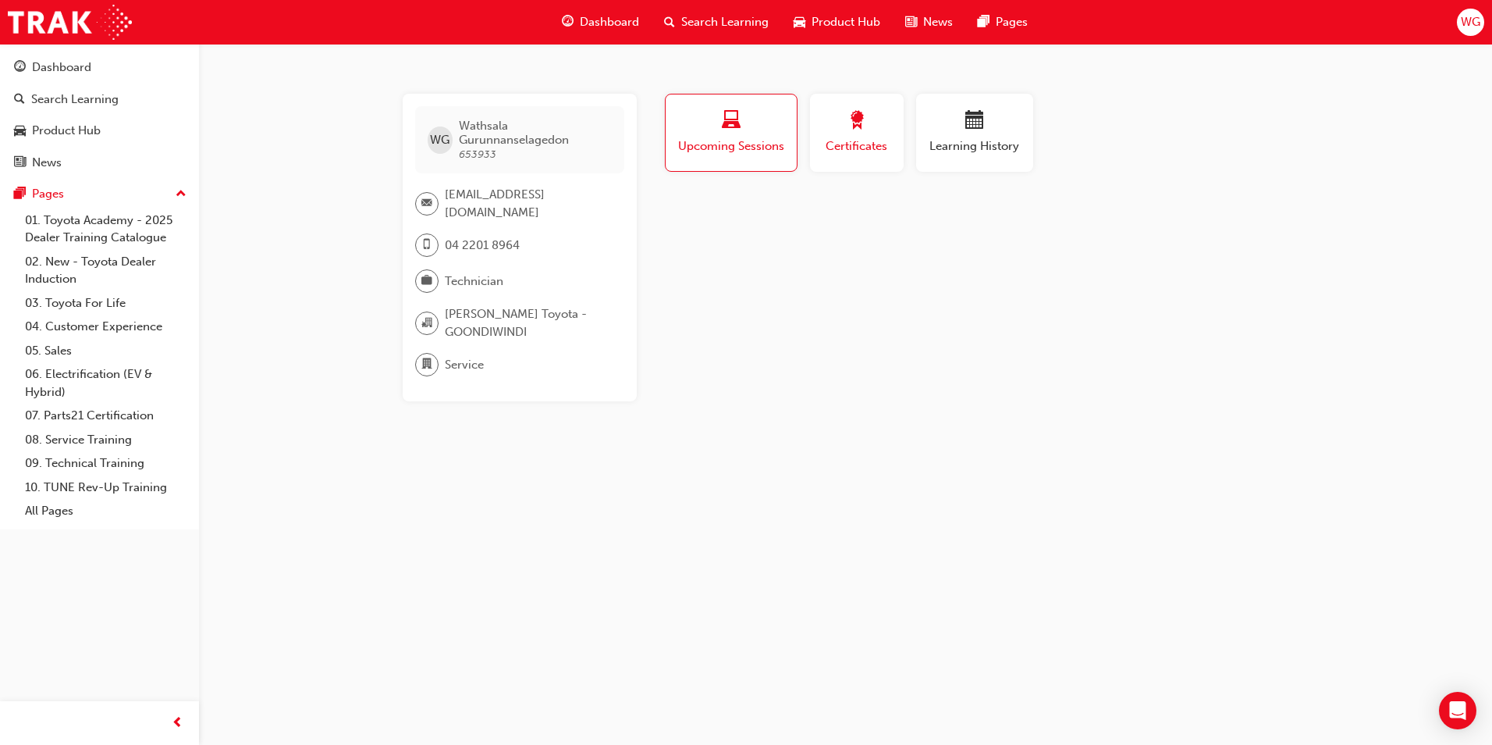
click at [834, 112] on div "button" at bounding box center [857, 123] width 70 height 24
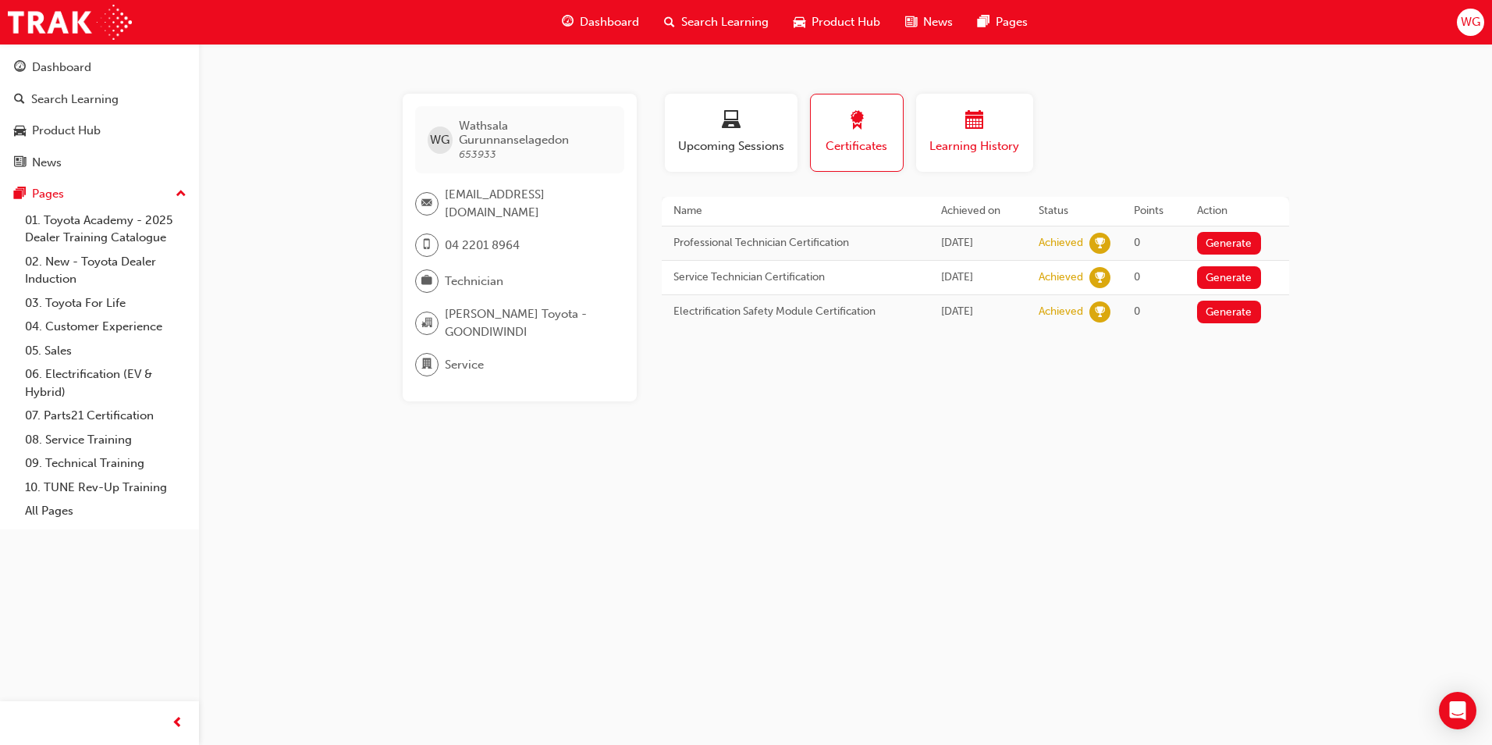
click at [990, 114] on div "button" at bounding box center [975, 123] width 94 height 24
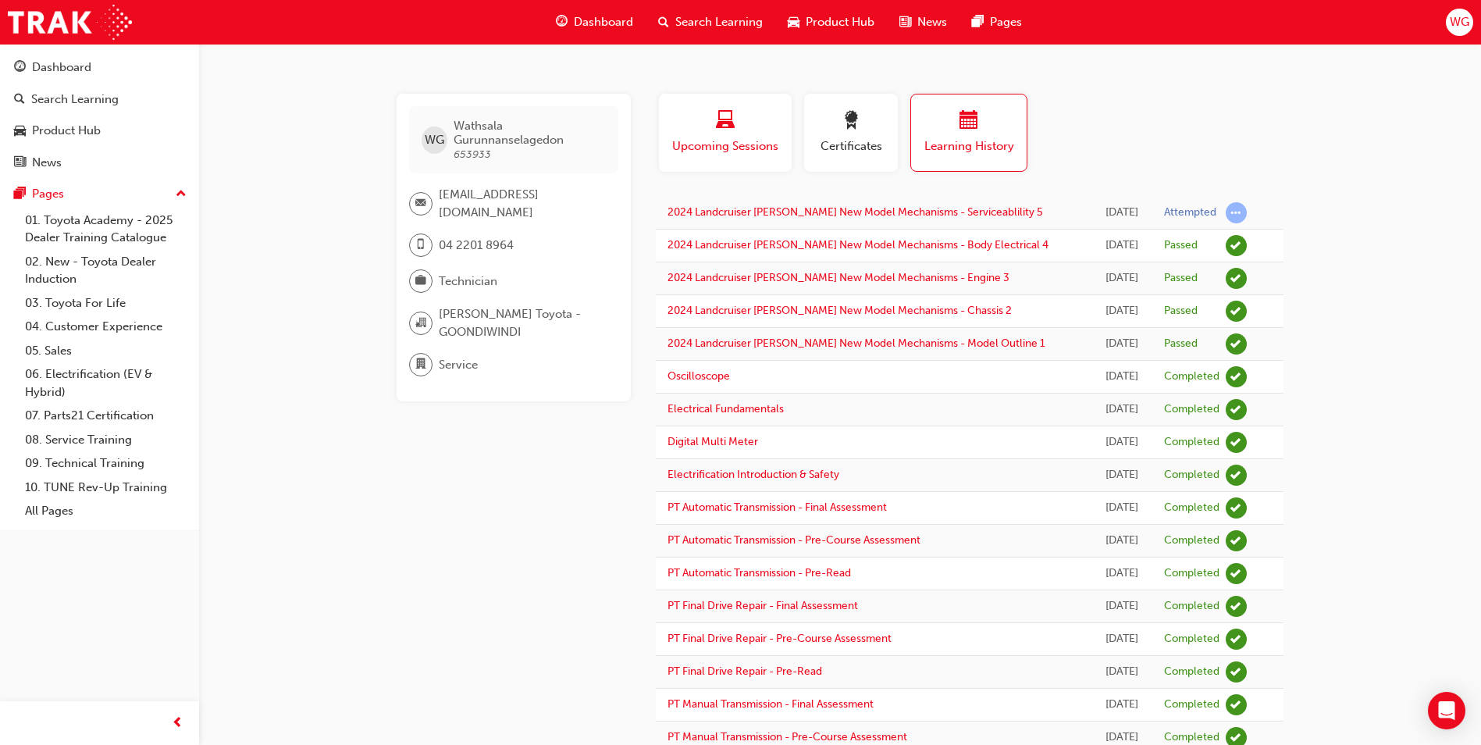
click at [761, 119] on div "button" at bounding box center [724, 123] width 109 height 24
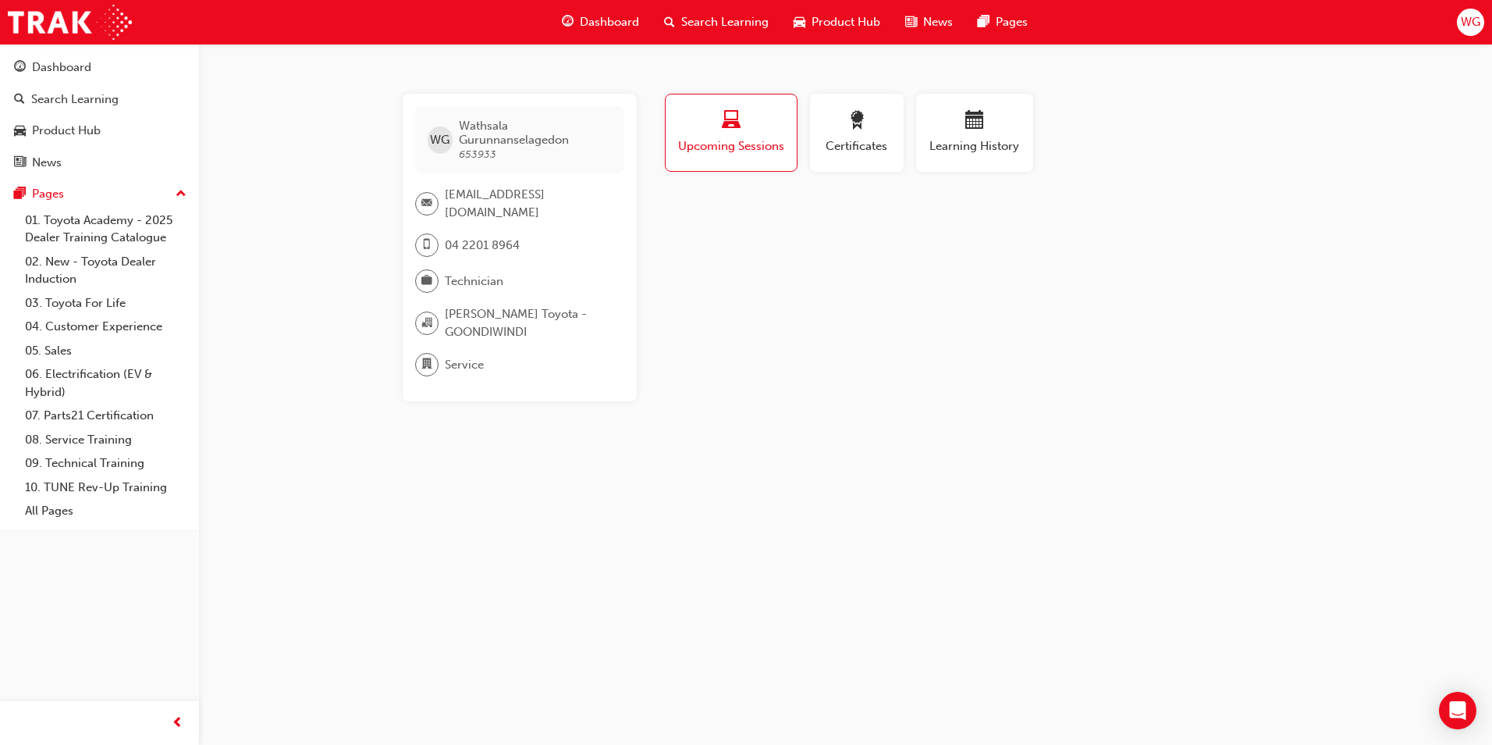
click at [1477, 32] on div "WG" at bounding box center [1470, 22] width 27 height 27
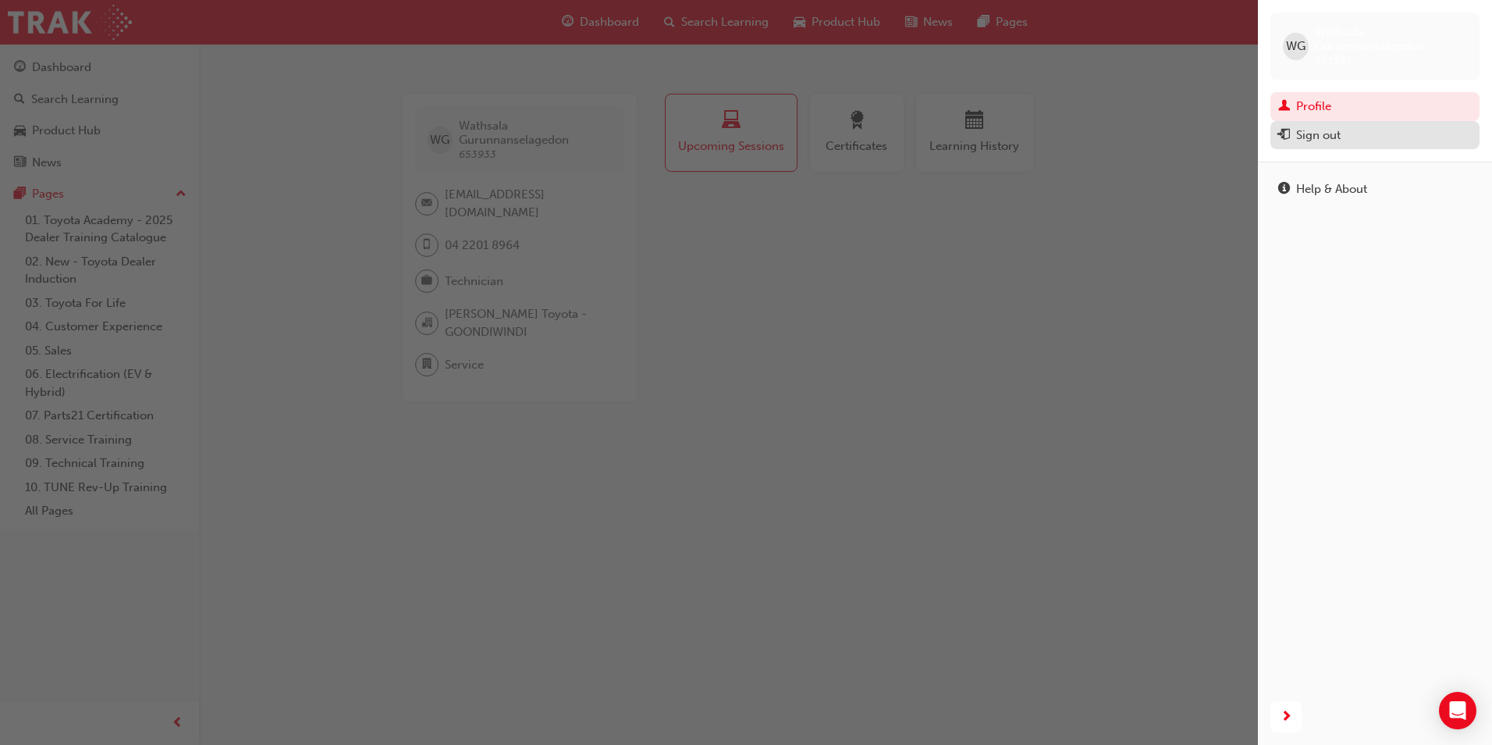
click at [1303, 149] on button "Sign out" at bounding box center [1375, 135] width 209 height 29
